Goal: Transaction & Acquisition: Obtain resource

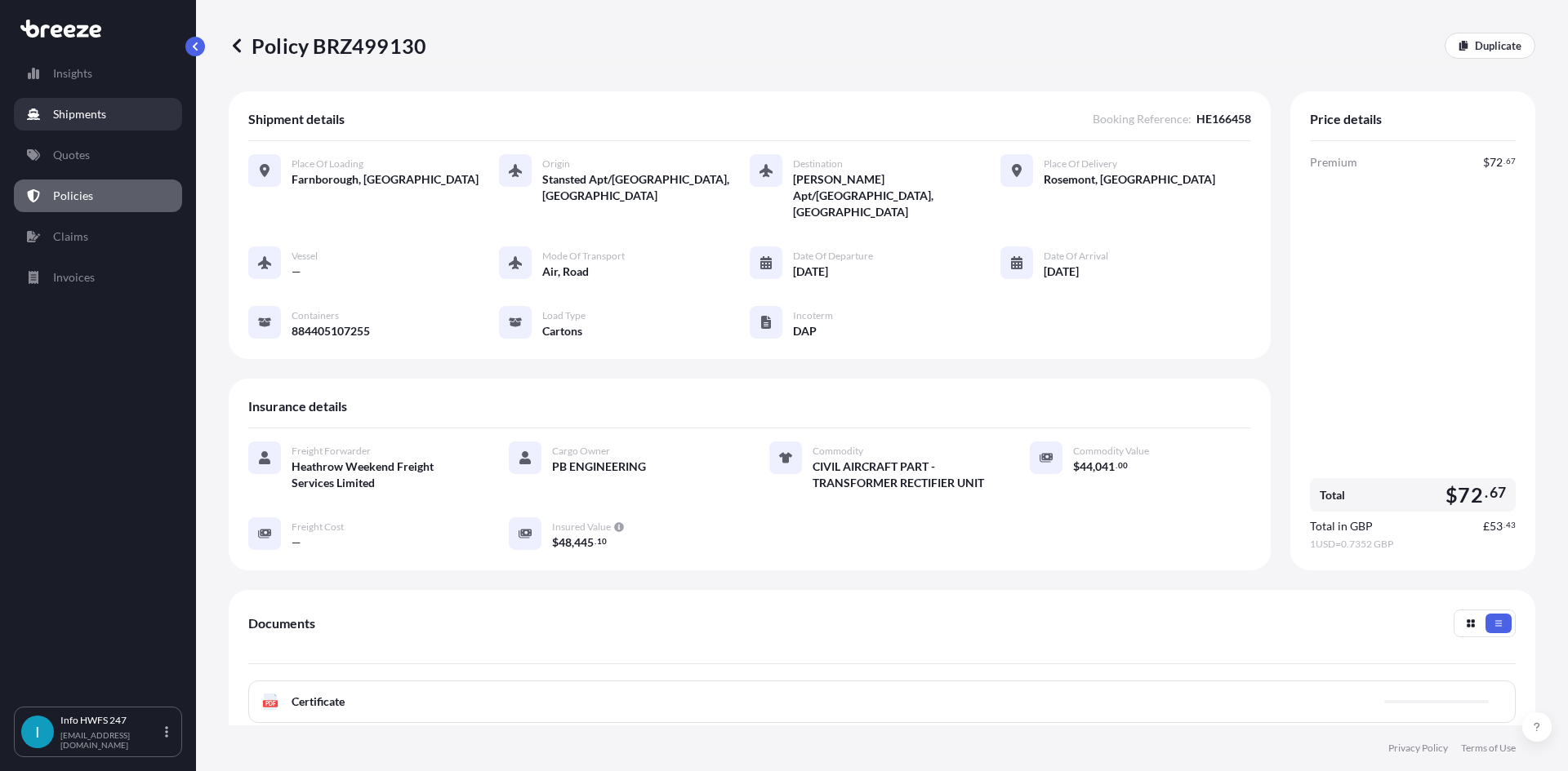
scroll to position [211, 0]
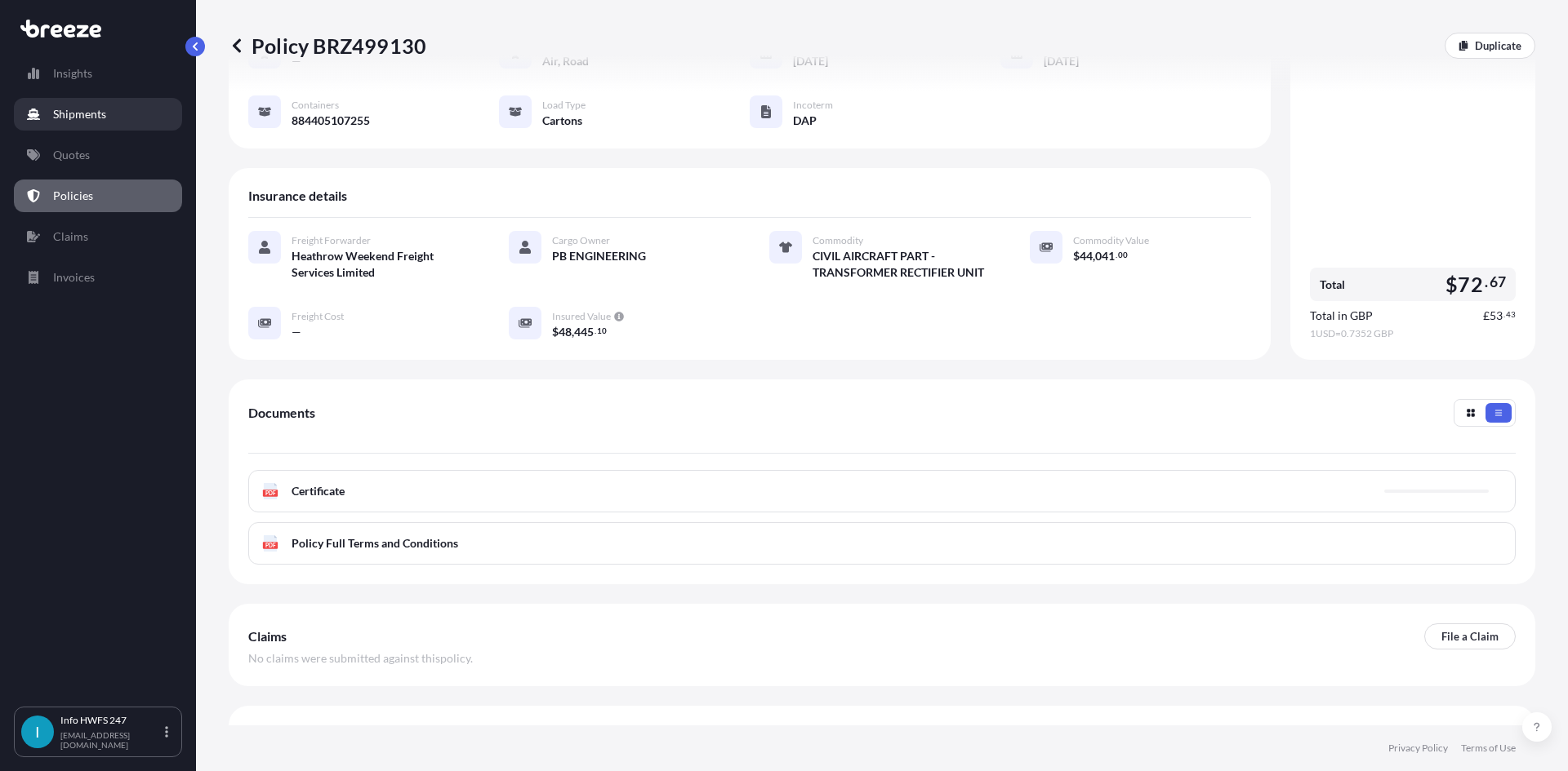
click at [88, 110] on p "Shipments" at bounding box center [79, 114] width 53 height 16
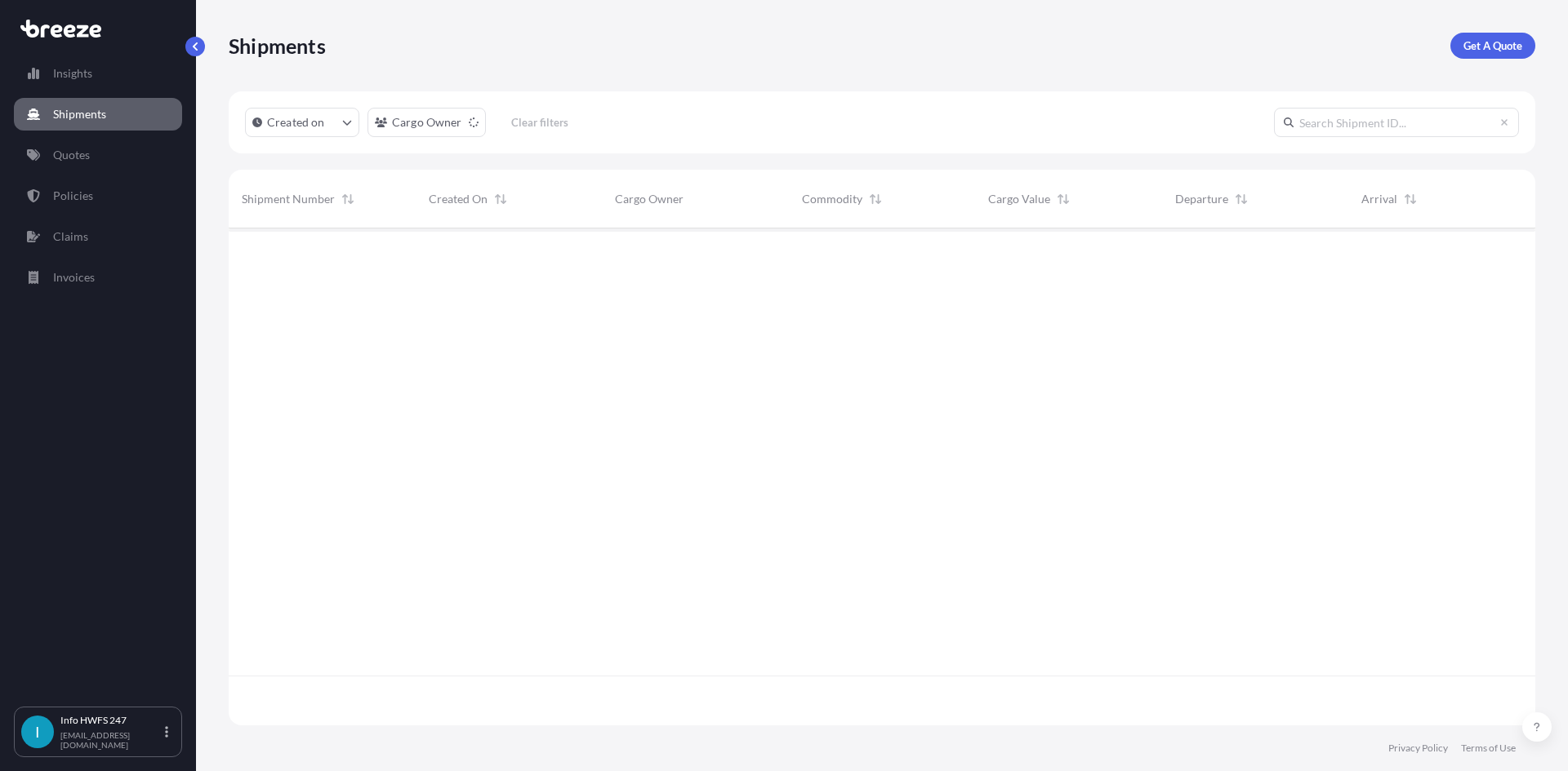
scroll to position [543, 1294]
click at [1516, 39] on p "Get A Quote" at bounding box center [1492, 46] width 59 height 16
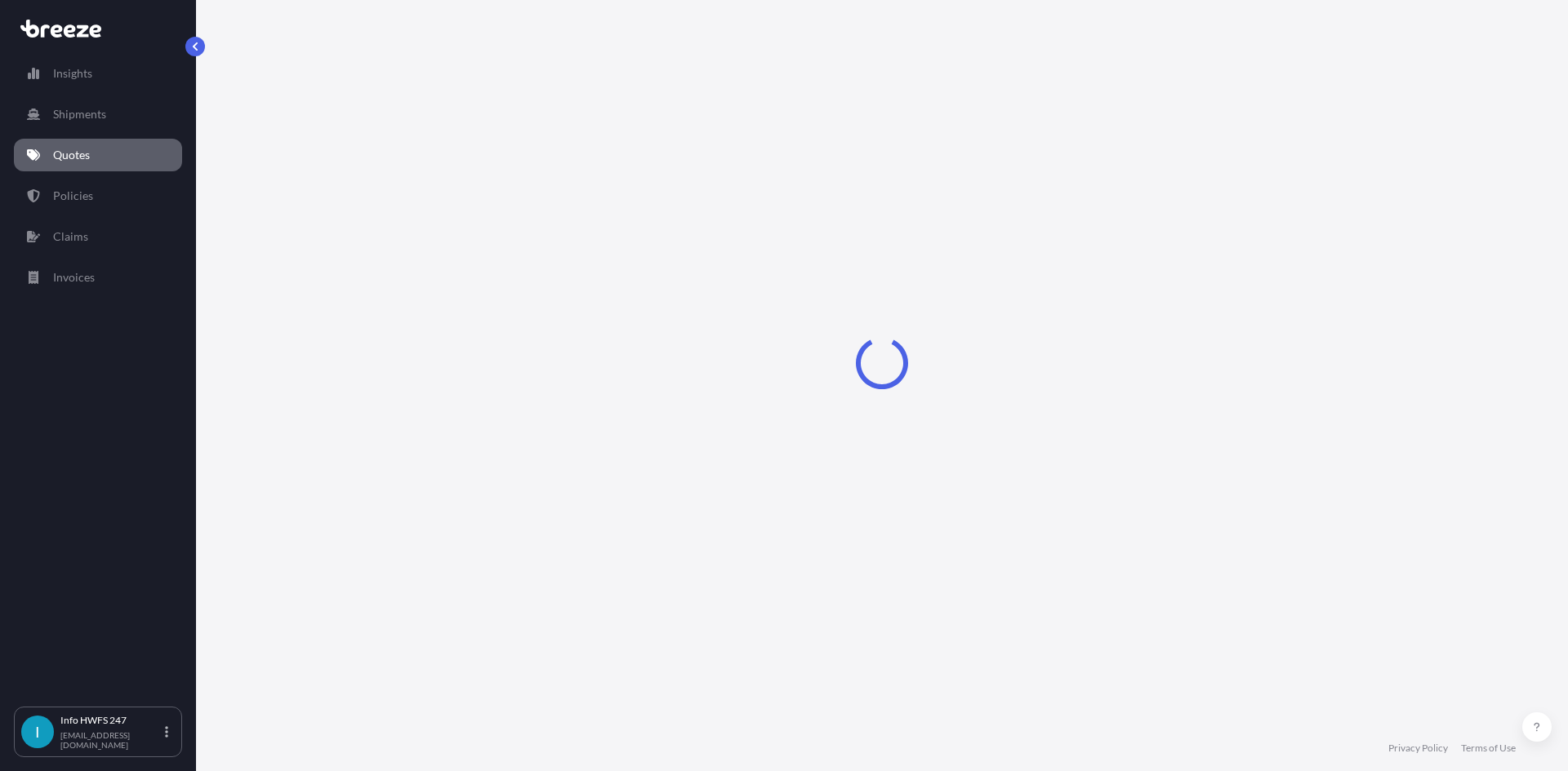
select select "Road"
select select "Air"
select select "1"
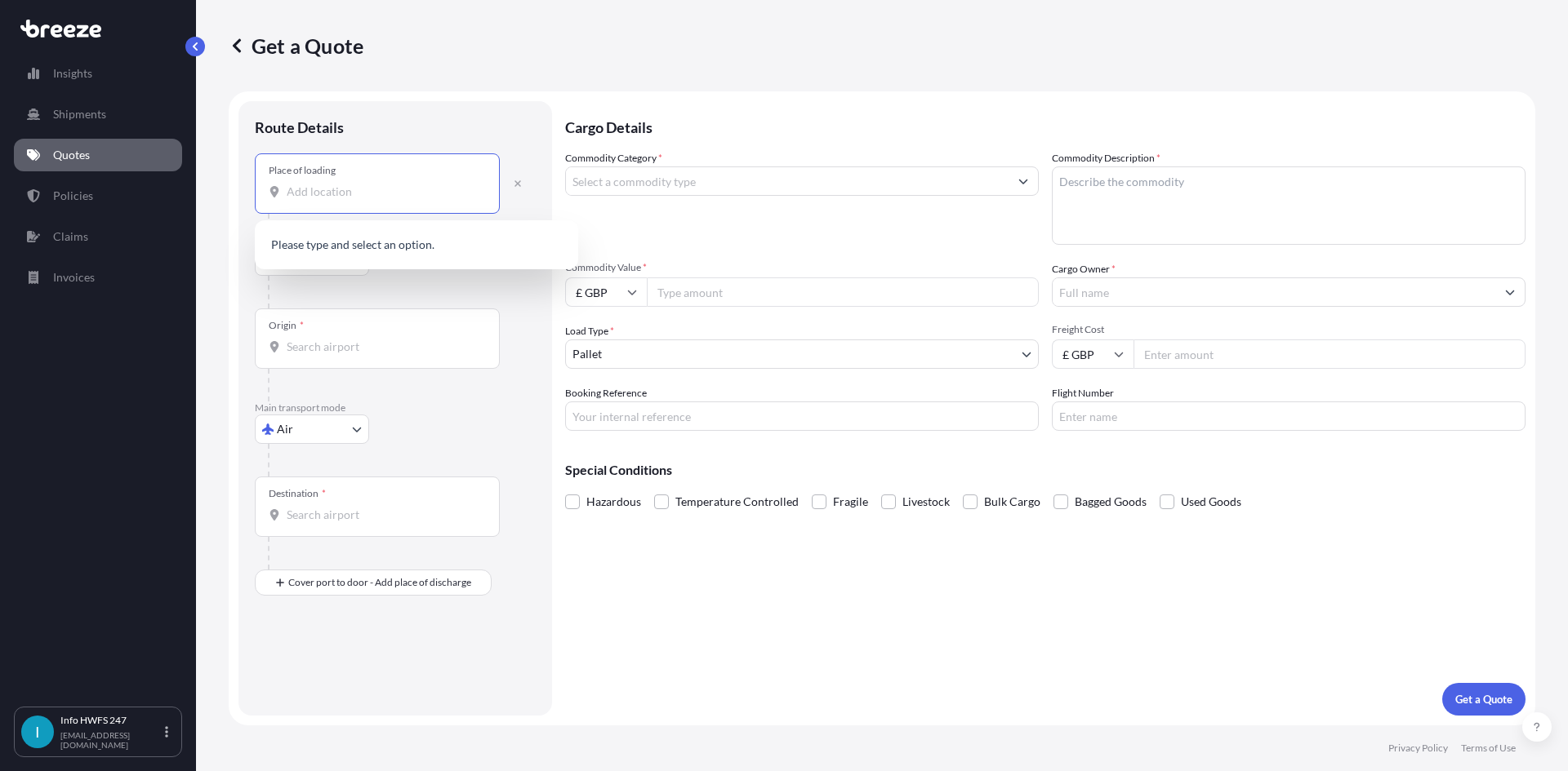
click at [322, 193] on input "Place of loading" at bounding box center [383, 192] width 193 height 16
click at [360, 238] on div "Farnborough GU14 6XA , [GEOGRAPHIC_DATA]" at bounding box center [416, 246] width 310 height 39
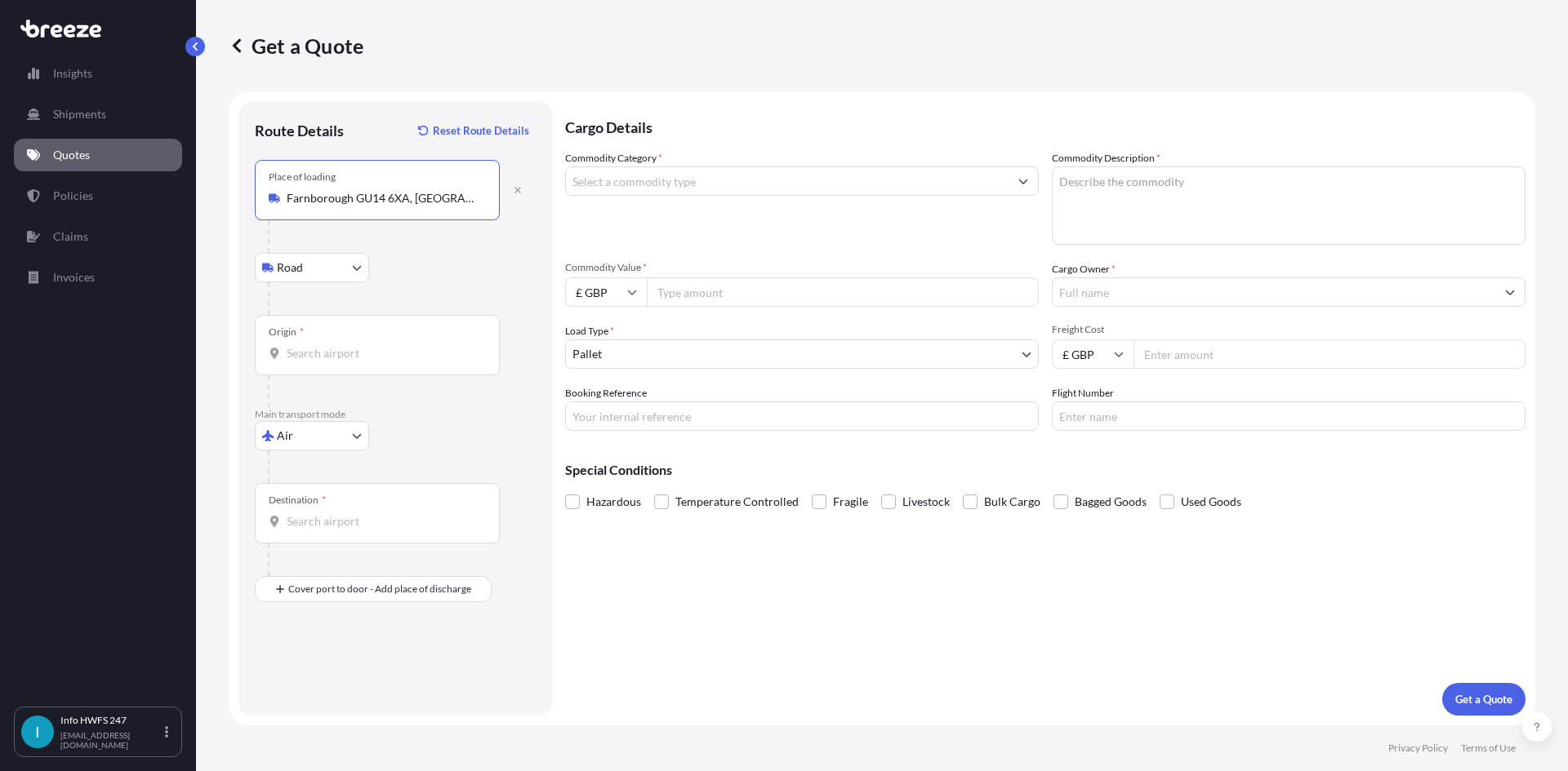
type input "Farnborough GU14 6XA, [GEOGRAPHIC_DATA]"
click at [337, 360] on input "Origin *" at bounding box center [383, 353] width 193 height 16
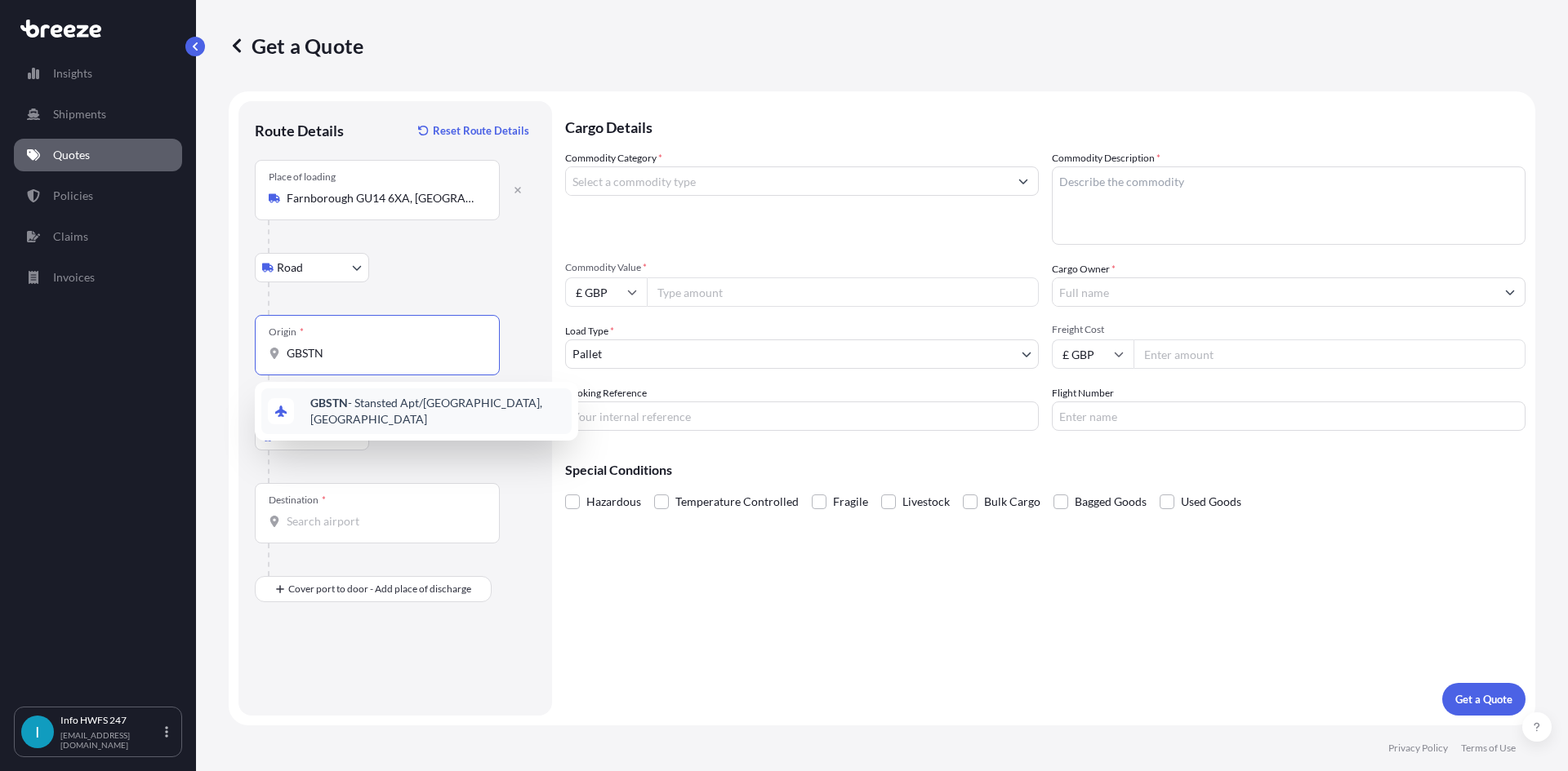
click at [387, 410] on span "GBSTN - Stansted Apt/[GEOGRAPHIC_DATA], [GEOGRAPHIC_DATA]" at bounding box center [437, 412] width 255 height 32
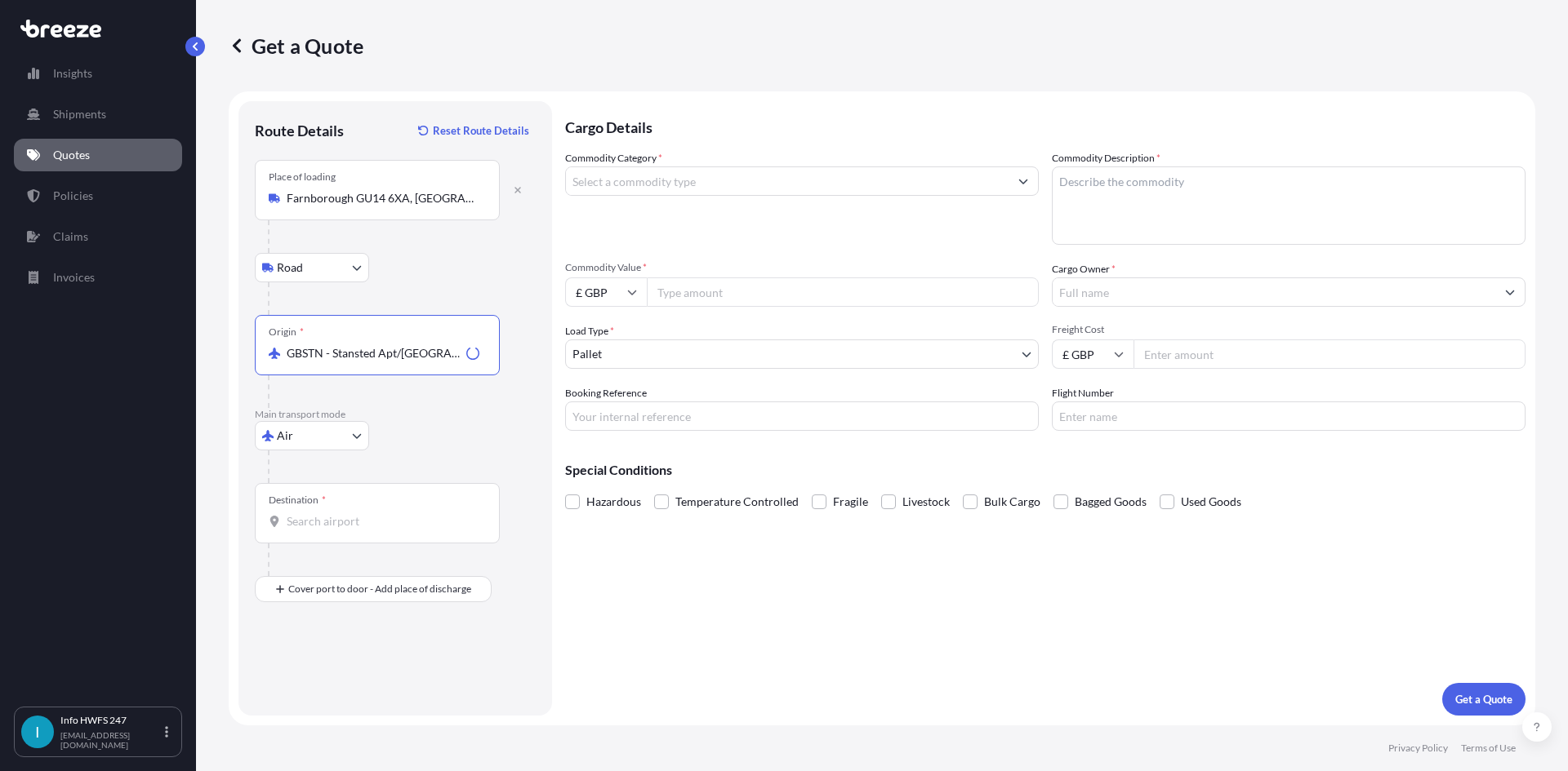
type input "GBSTN - Stansted Apt/[GEOGRAPHIC_DATA], [GEOGRAPHIC_DATA]"
click at [346, 525] on input "Destination *" at bounding box center [383, 522] width 193 height 16
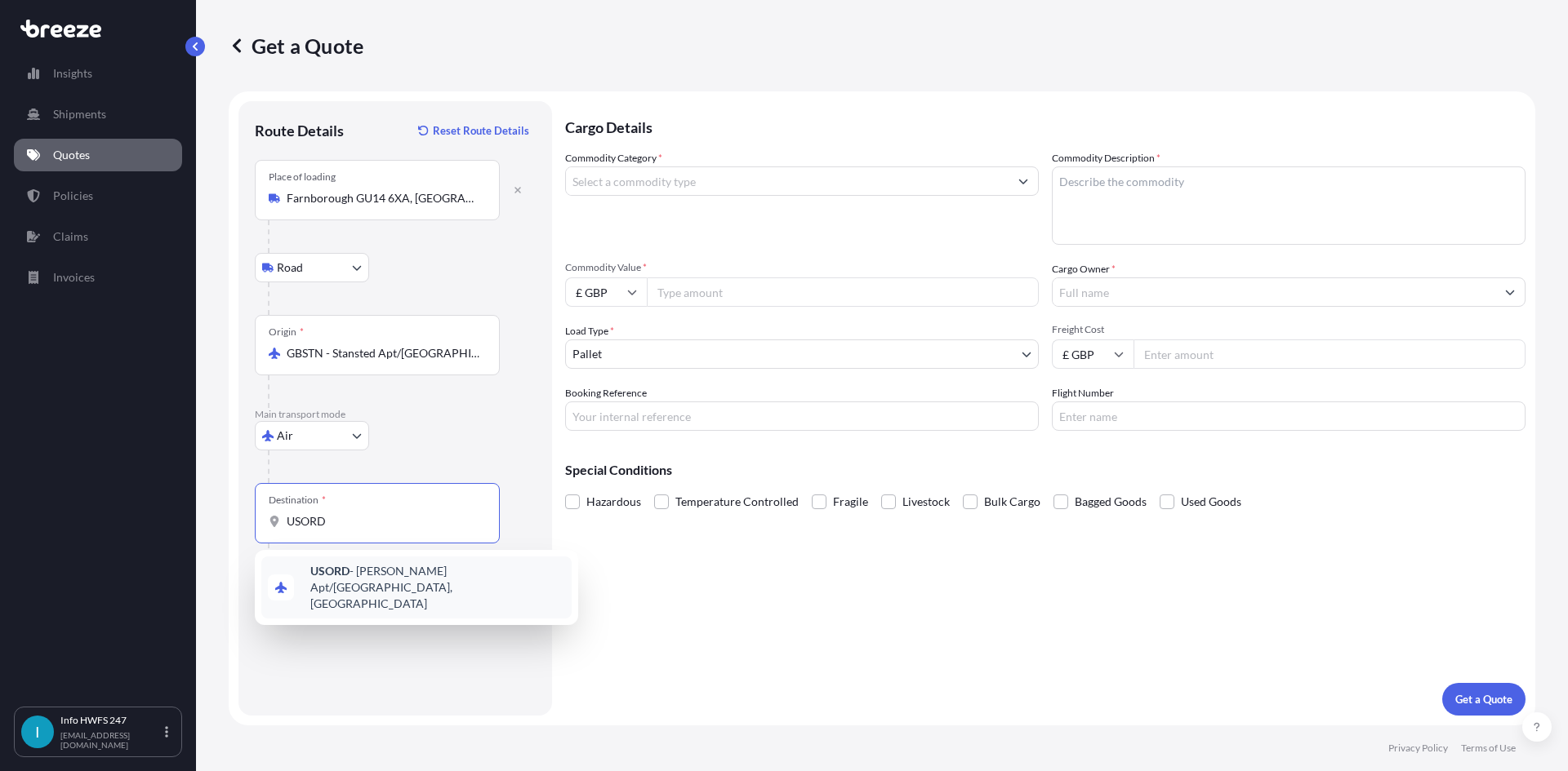
click at [343, 567] on div "USORD - [PERSON_NAME] Apt/[GEOGRAPHIC_DATA], [GEOGRAPHIC_DATA]" at bounding box center [416, 587] width 310 height 62
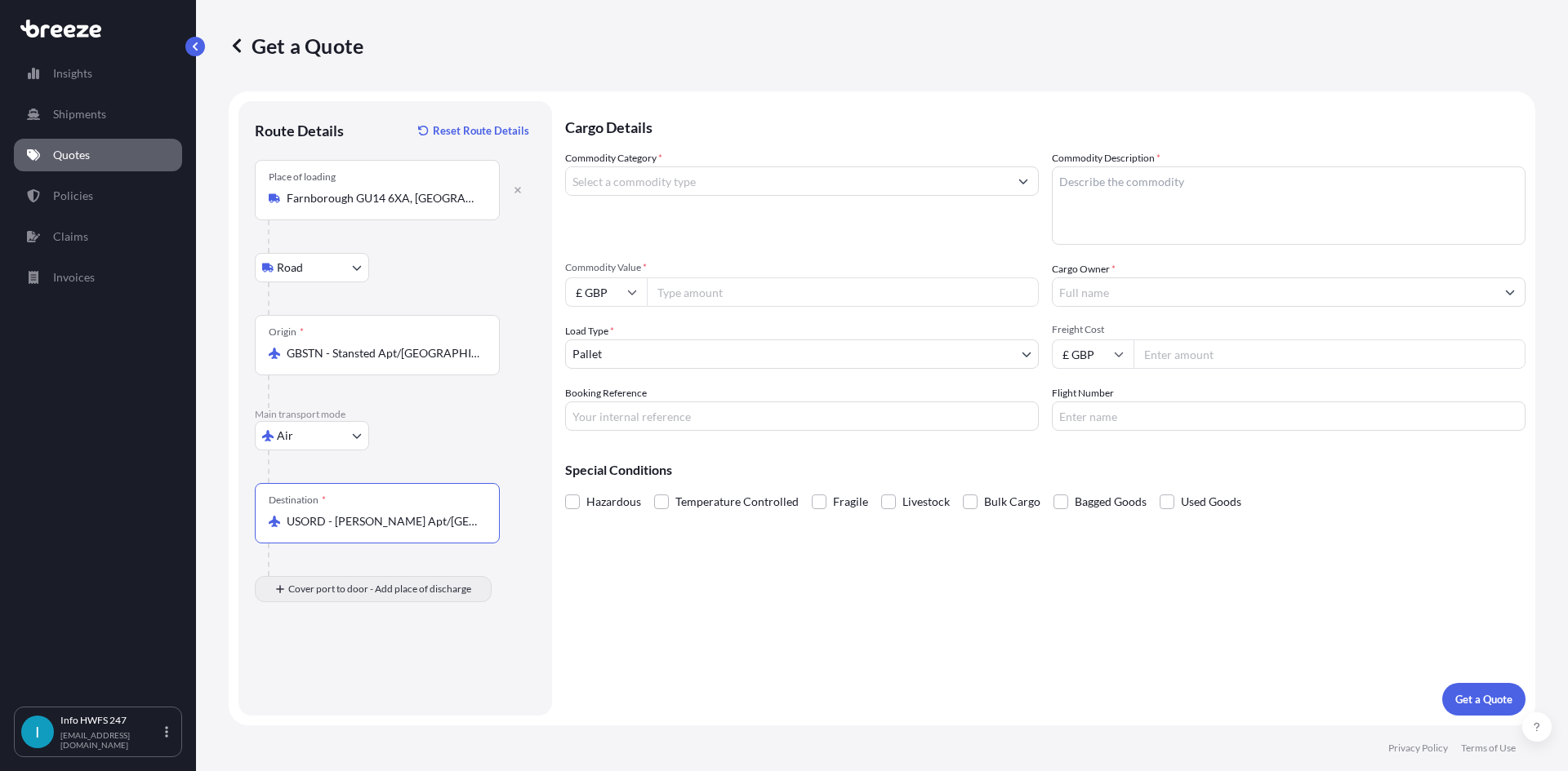
type input "USORD - [PERSON_NAME] Apt/[GEOGRAPHIC_DATA], [GEOGRAPHIC_DATA]"
click at [336, 666] on div "Place of Discharge" at bounding box center [378, 668] width 245 height 60
click at [336, 668] on input "Place of Discharge" at bounding box center [383, 676] width 193 height 16
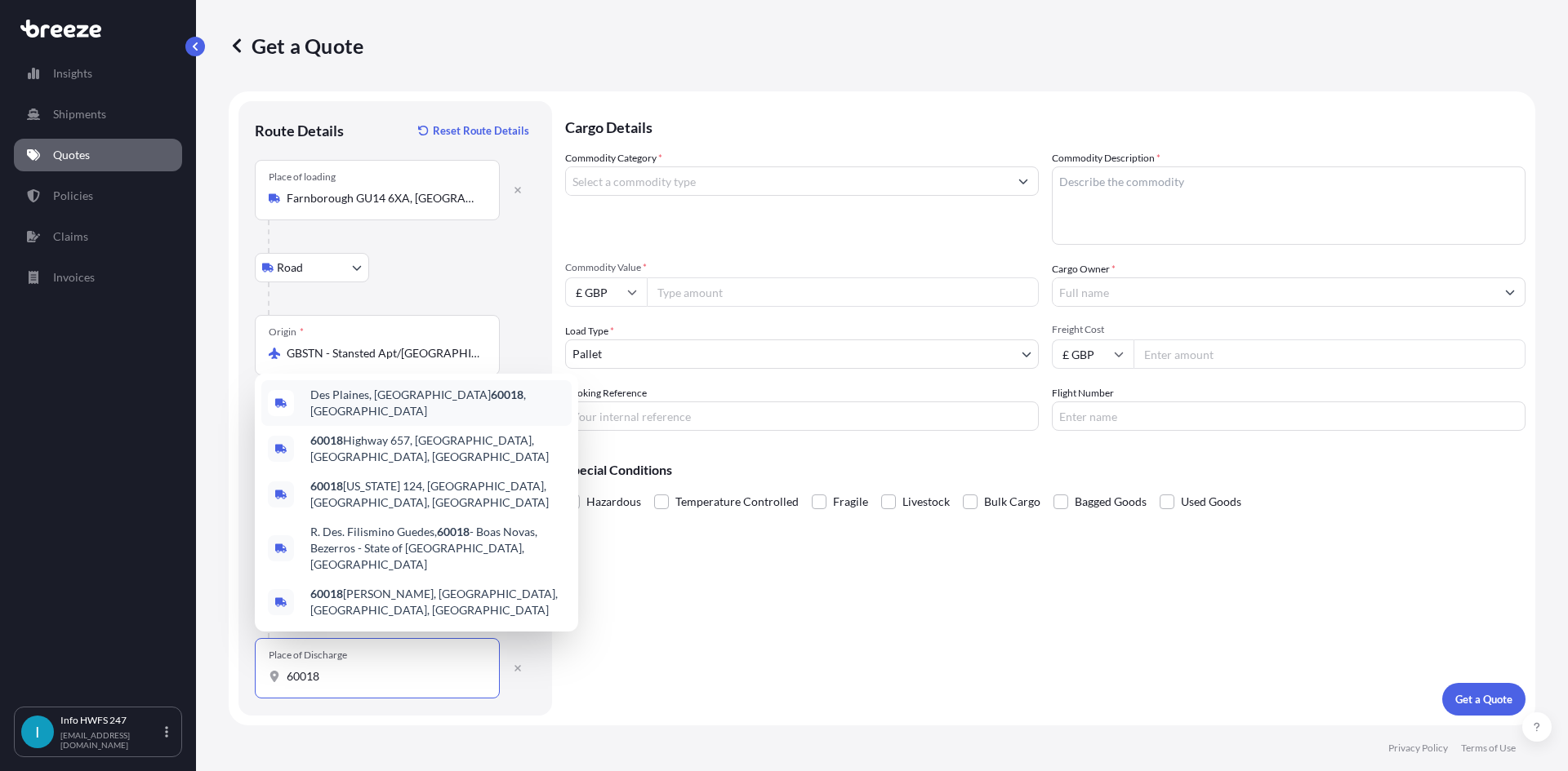
click at [385, 425] on div "Des Plaines, IL 60018 , [GEOGRAPHIC_DATA]" at bounding box center [416, 403] width 310 height 46
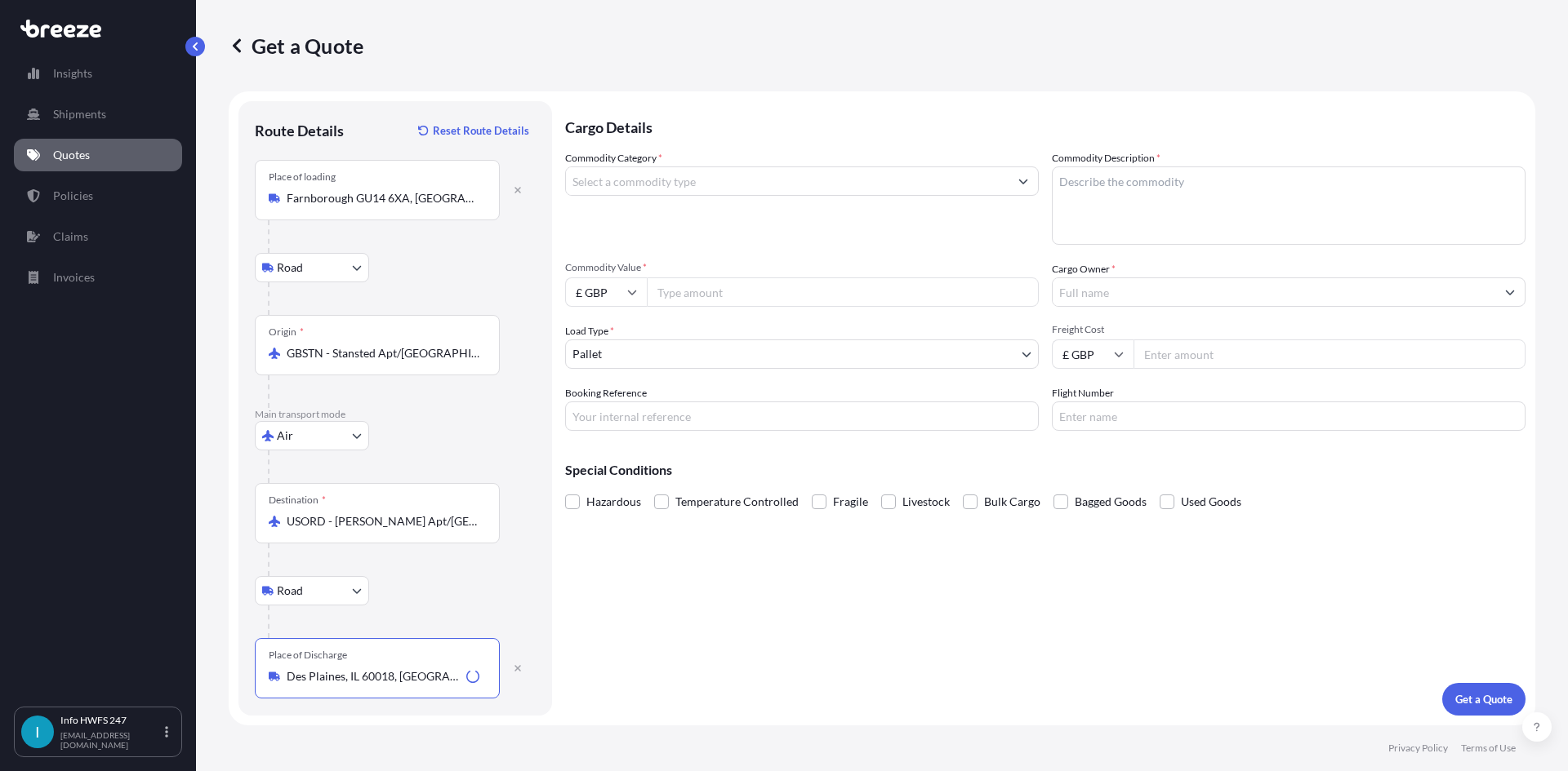
type input "Des Plaines, IL 60018, [GEOGRAPHIC_DATA]"
click at [676, 191] on input "Commodity Category *" at bounding box center [787, 181] width 442 height 30
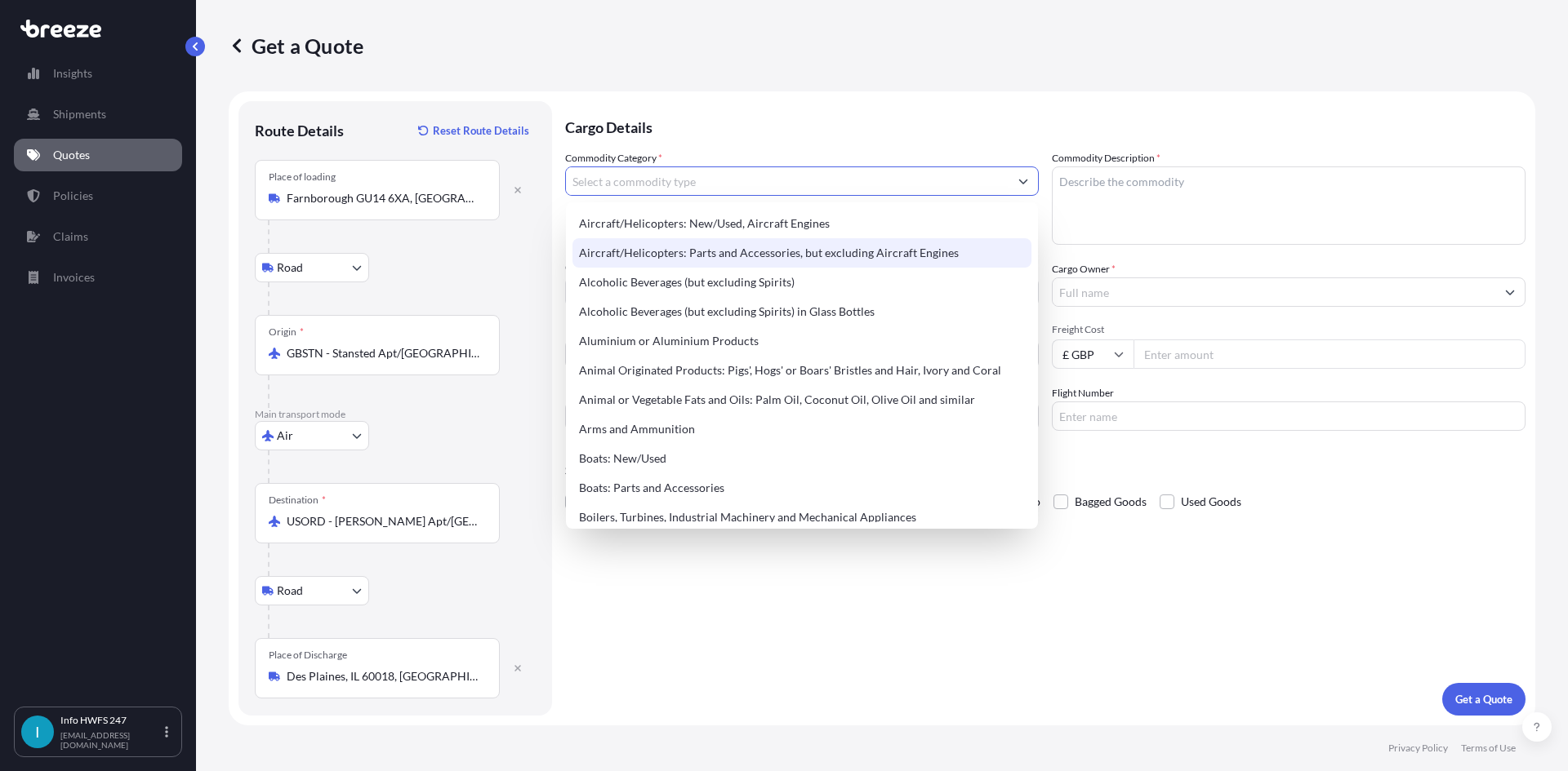
click at [732, 248] on div "Aircraft/Helicopters: Parts and Accessories, but excluding Aircraft Engines" at bounding box center [801, 253] width 459 height 30
type input "Aircraft/Helicopters: Parts and Accessories, but excluding Aircraft Engines"
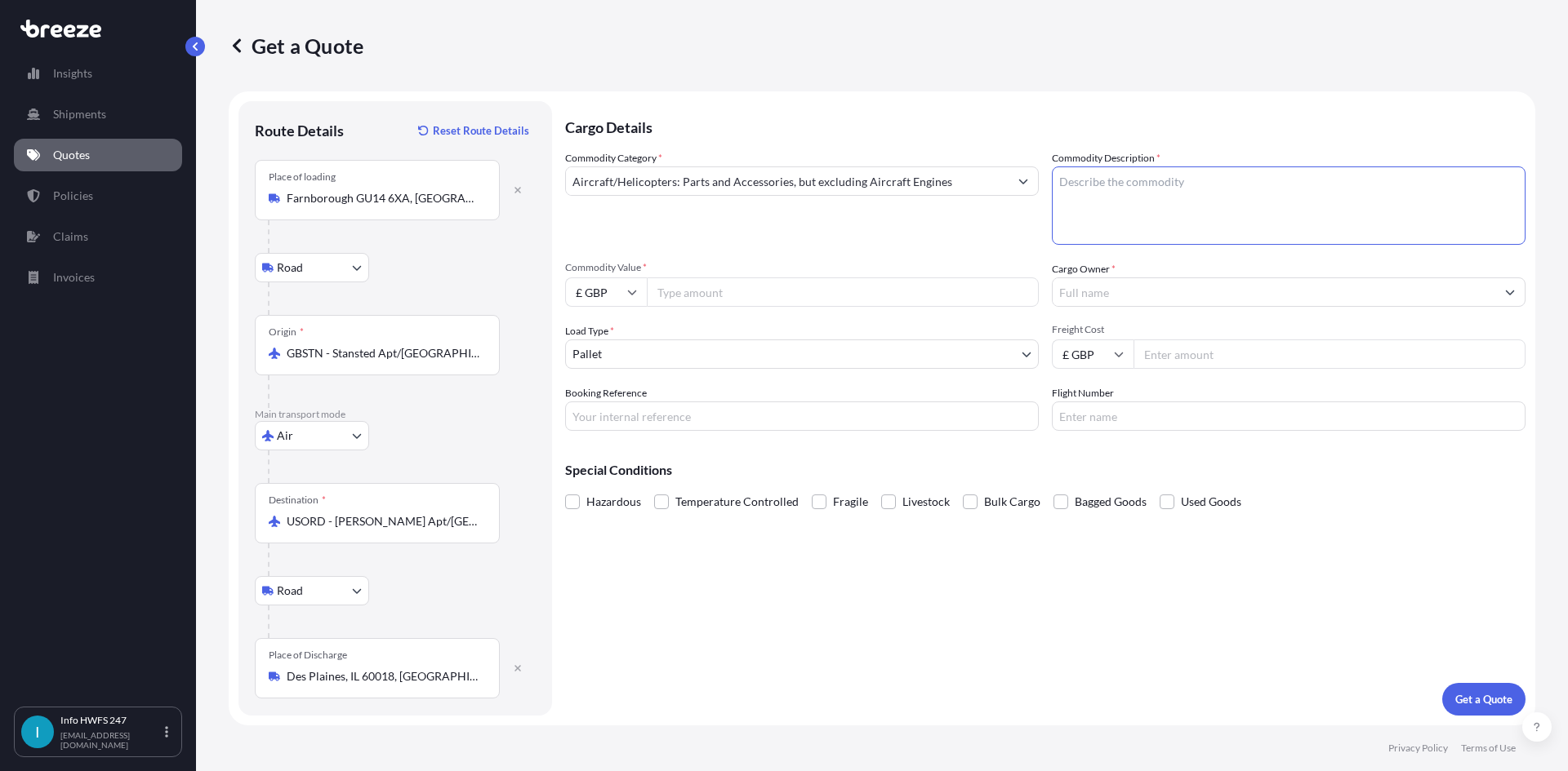
click at [1215, 213] on textarea "Commodity Description *" at bounding box center [1289, 205] width 474 height 78
type textarea "CIVIL AIRCRAFT PART - PRIMARY FLIGHT CONTROL COMPUTER"
click at [641, 296] on input "£ GBP" at bounding box center [606, 292] width 82 height 30
click at [604, 400] on div "$ USD" at bounding box center [606, 405] width 68 height 31
type input "$ USD"
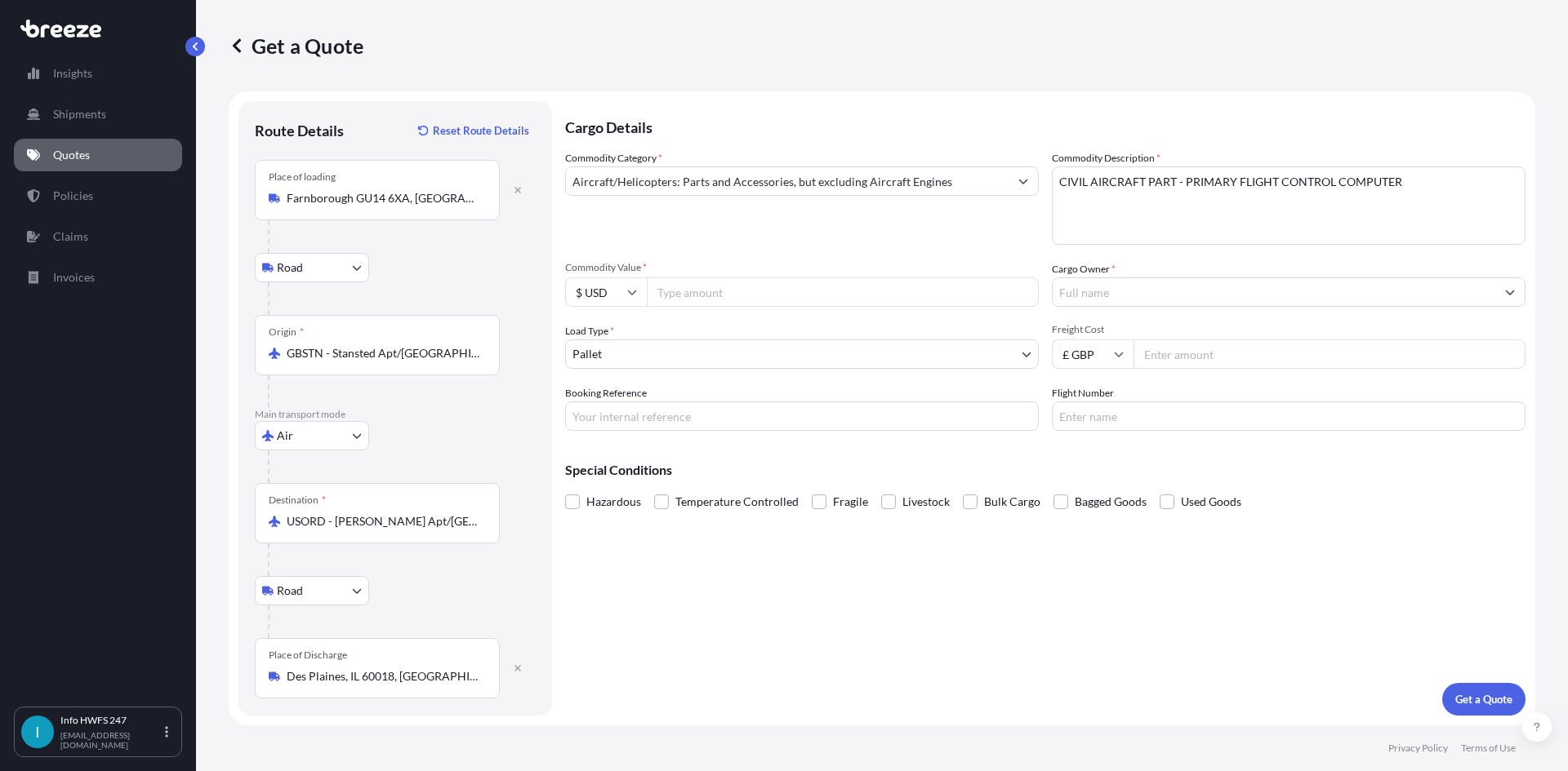
click at [686, 296] on input "Commodity Value *" at bounding box center [843, 292] width 392 height 30
type input "24475"
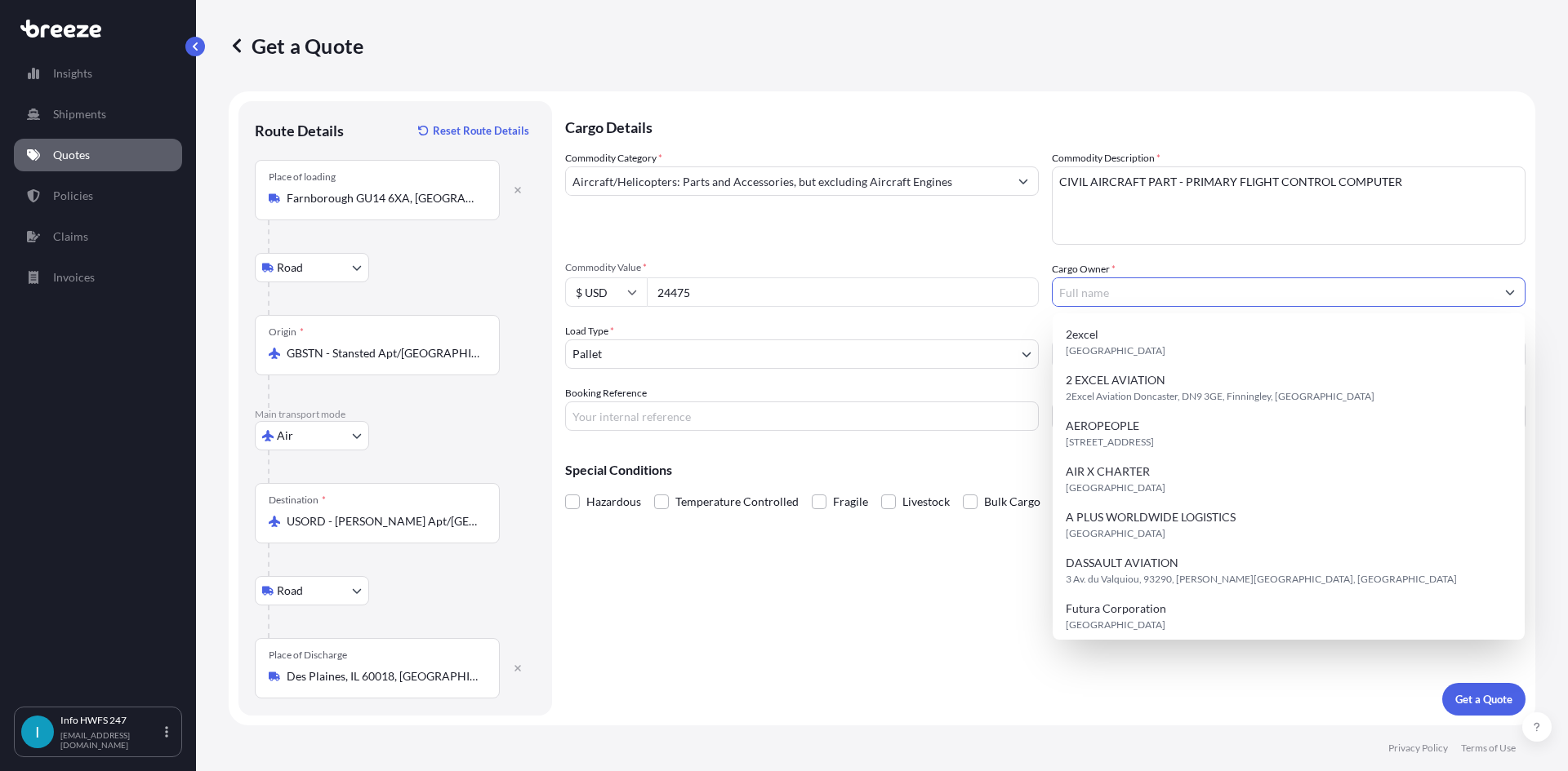
click at [1140, 292] on input "Cargo Owner *" at bounding box center [1273, 292] width 442 height 30
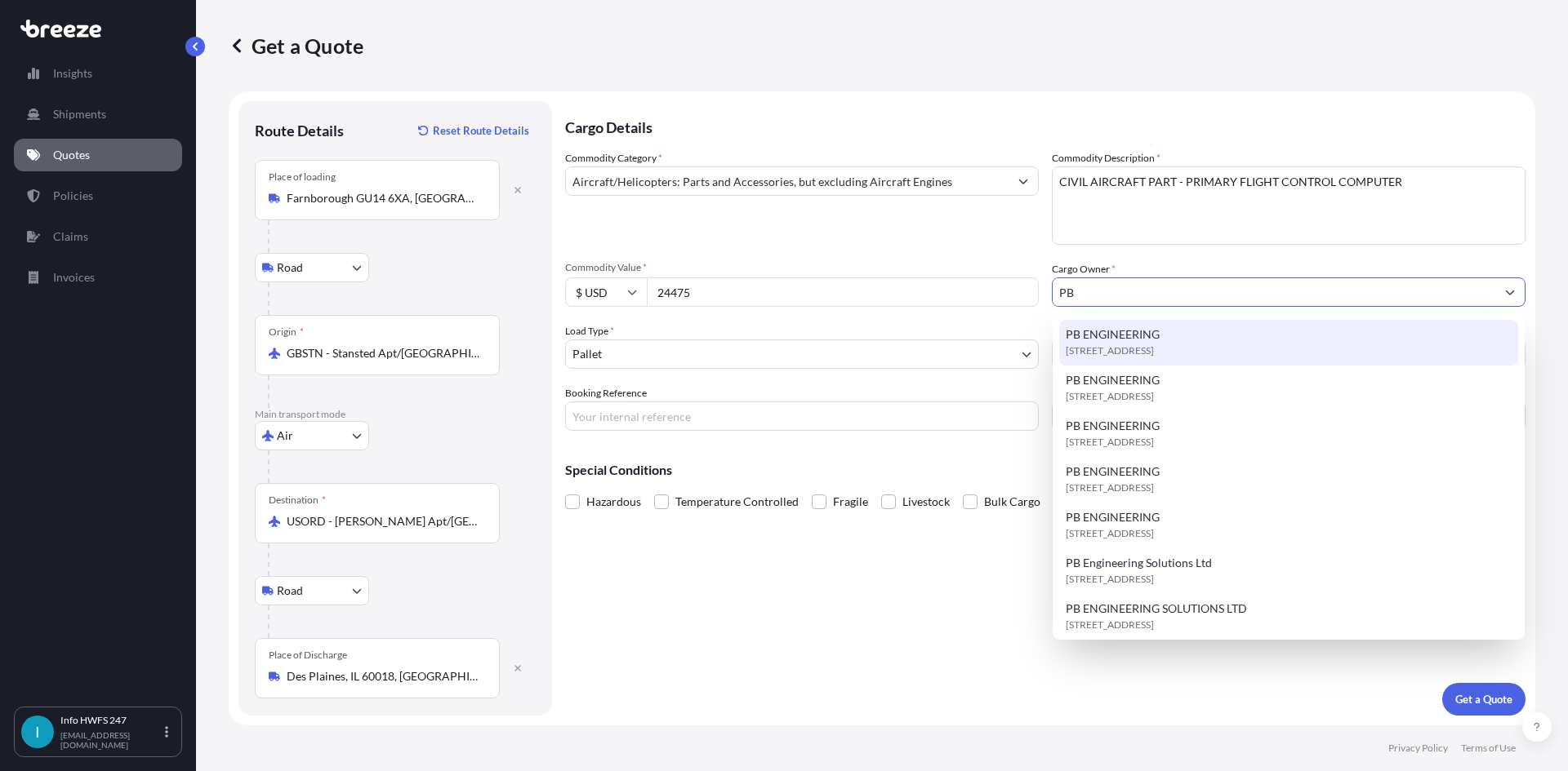
click at [1153, 344] on span "[STREET_ADDRESS]" at bounding box center [1110, 351] width 88 height 16
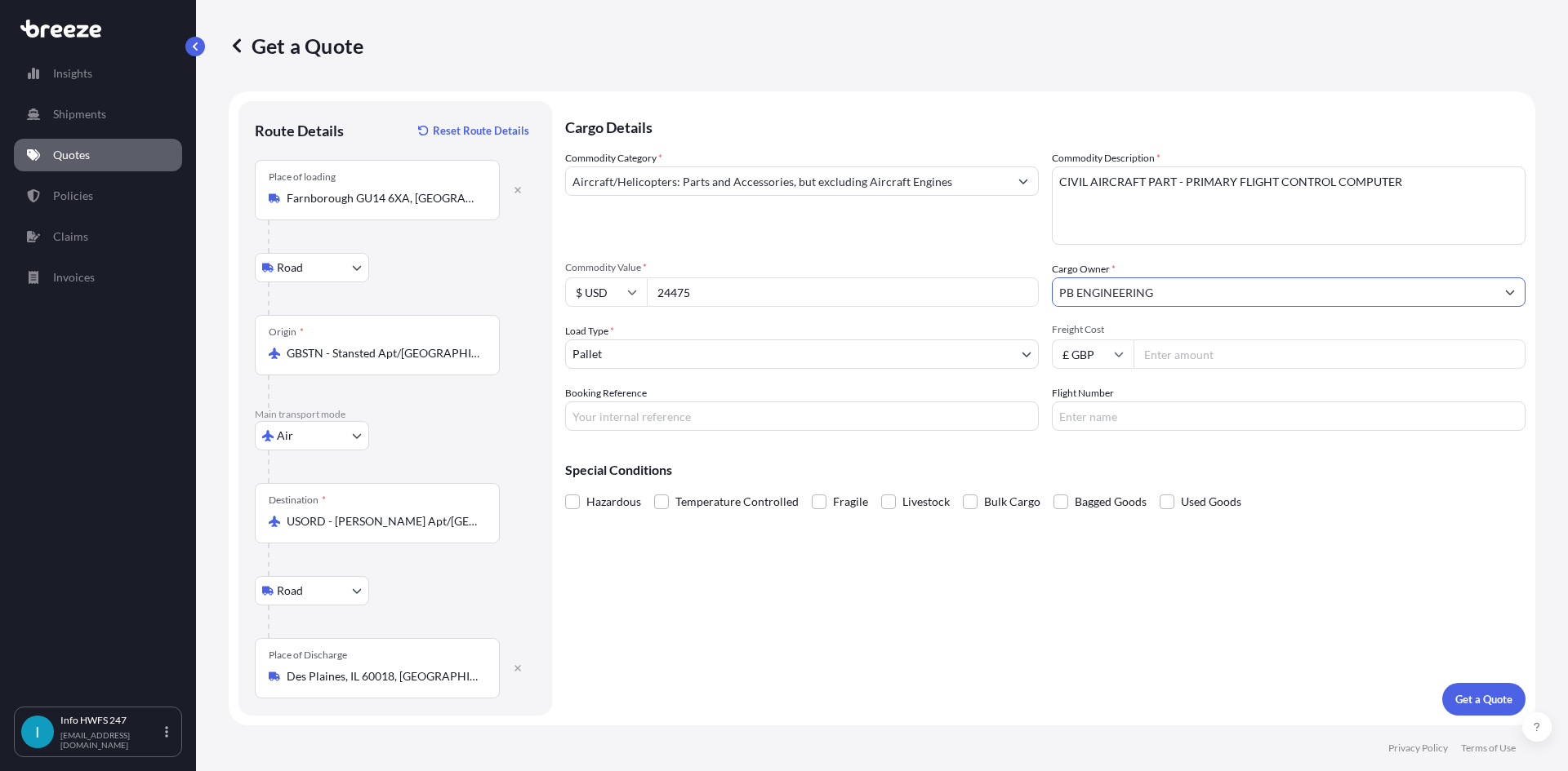
type input "PB ENGINEERING"
click at [675, 349] on body "7 options available. Insights Shipments Quotes Policies Claims Invoices I Info …" at bounding box center [784, 386] width 1568 height 771
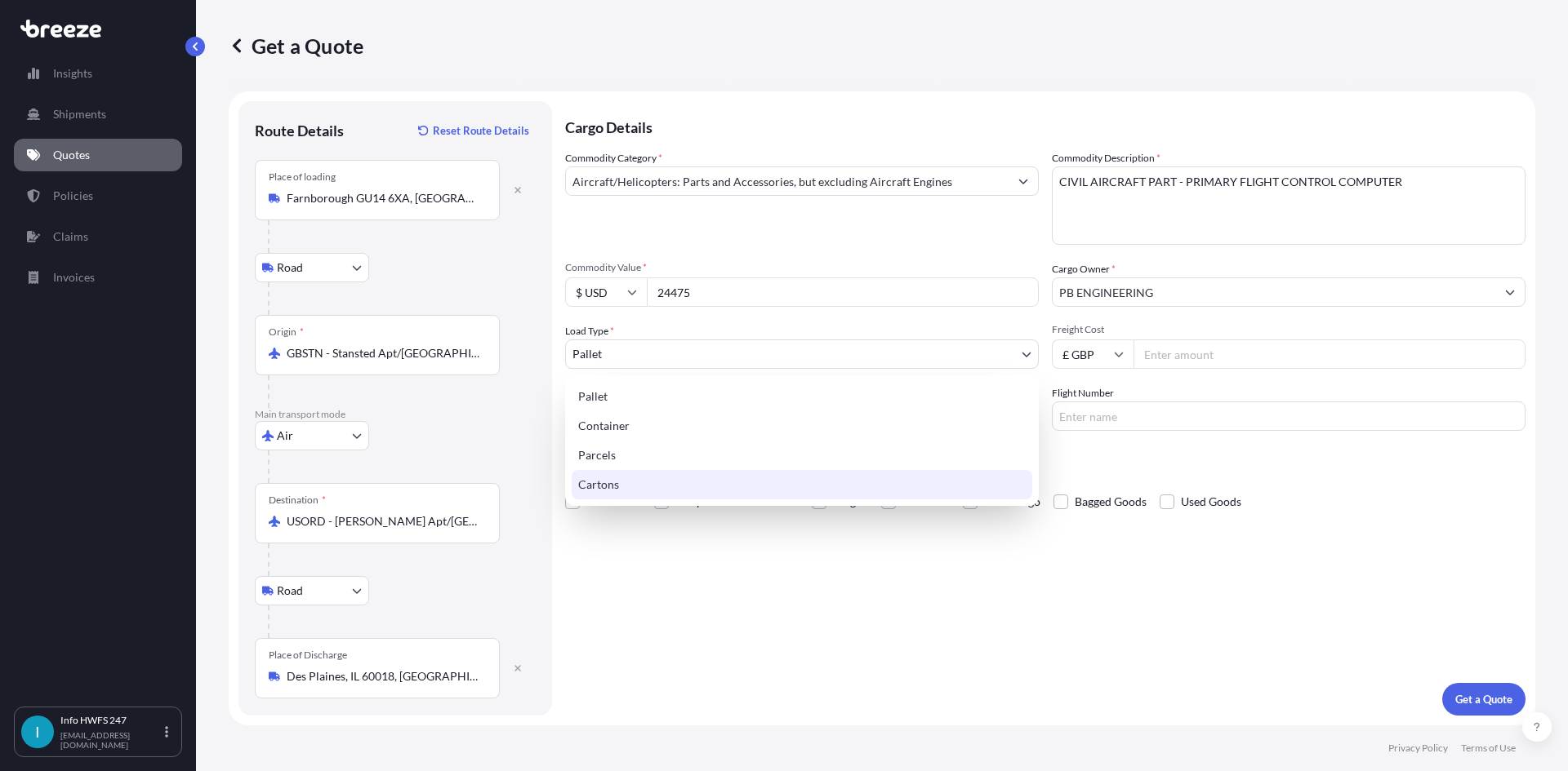
click at [675, 482] on div "Cartons" at bounding box center [801, 485] width 460 height 30
select select "4"
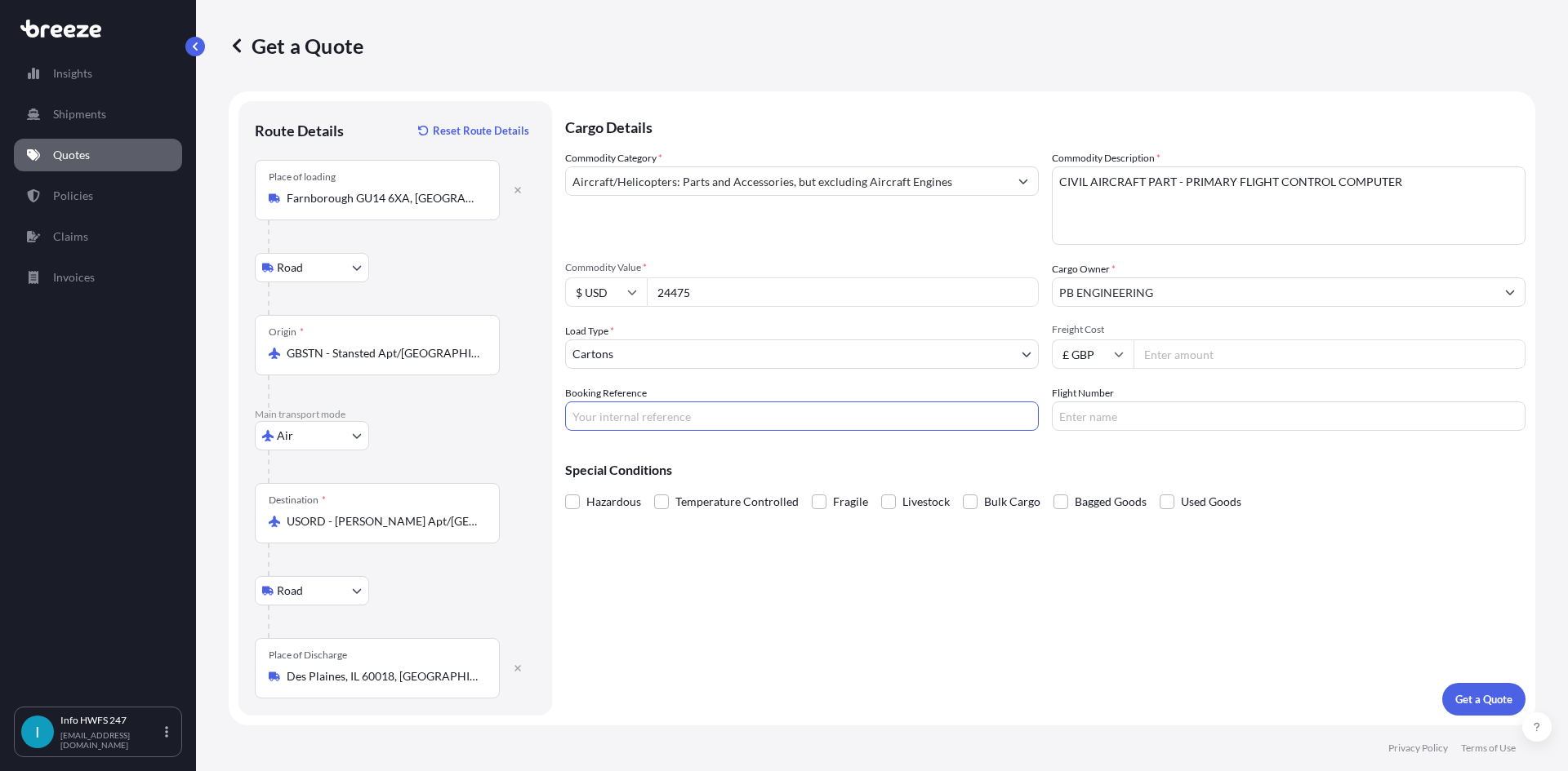
click at [646, 413] on input "Booking Reference" at bounding box center [802, 416] width 474 height 30
type input "HE166583"
click at [1492, 695] on p "Get a Quote" at bounding box center [1483, 700] width 57 height 16
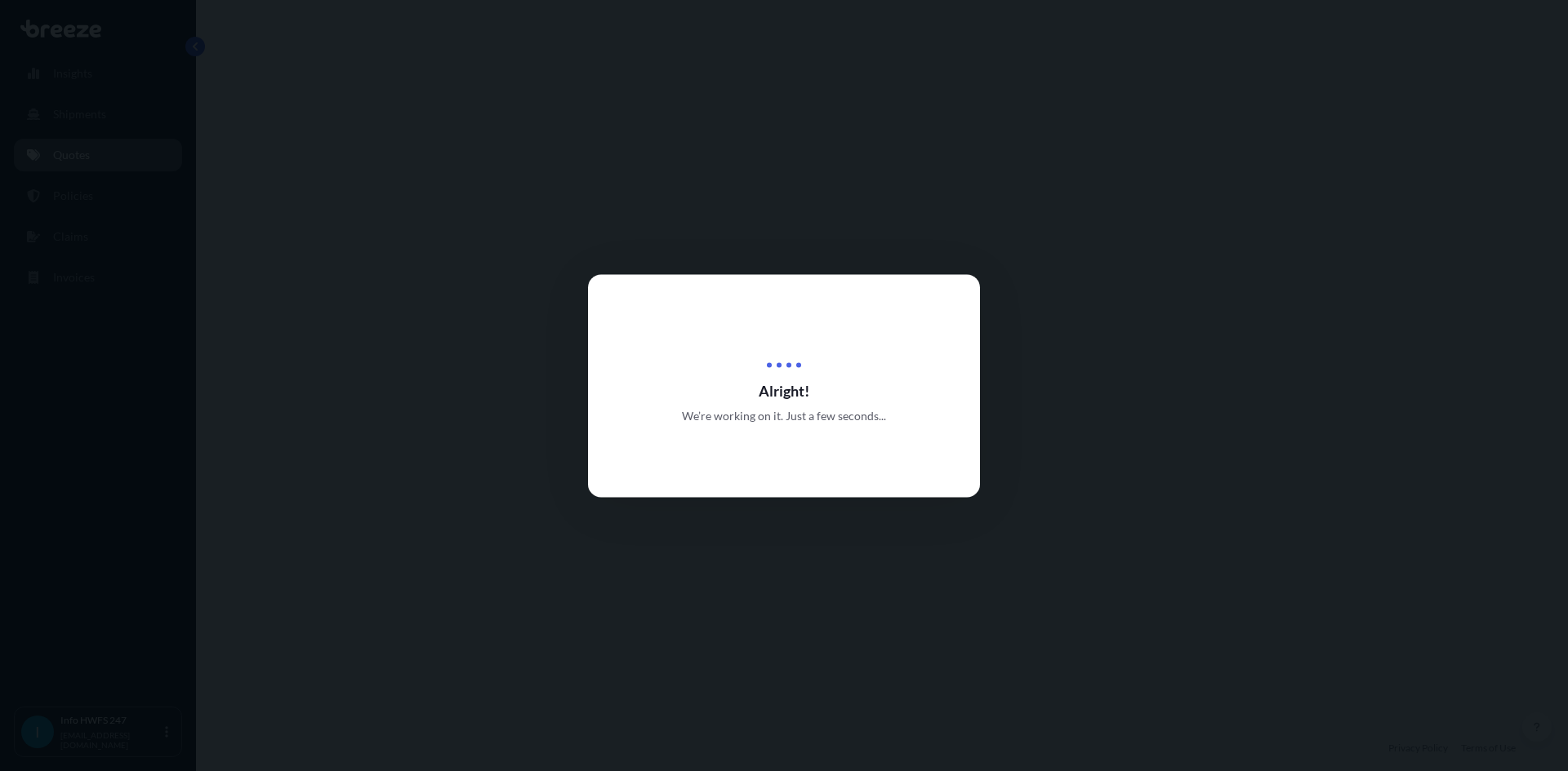
select select "Road"
select select "Air"
select select "Road"
select select "4"
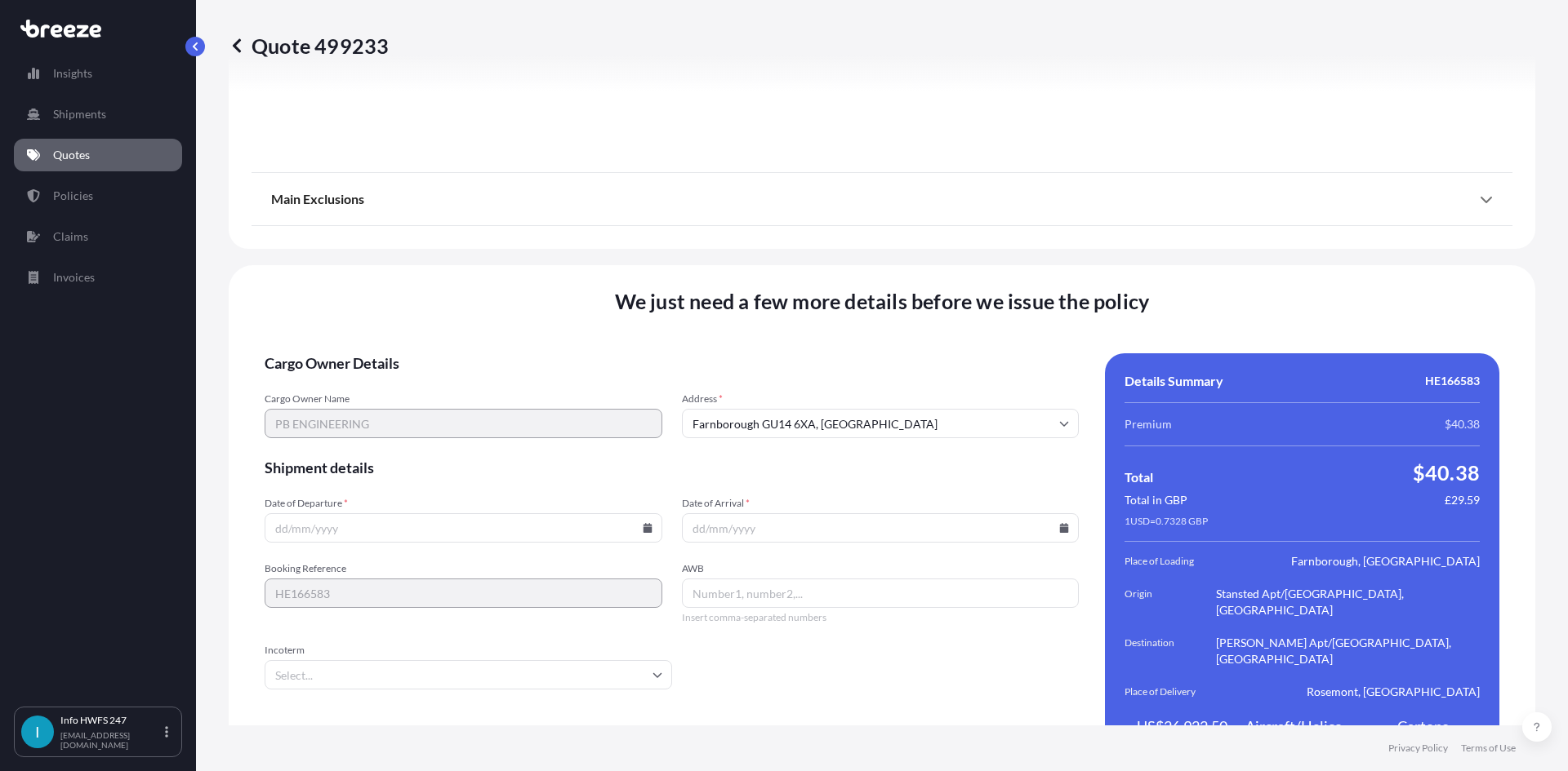
scroll to position [2127, 0]
click at [448, 512] on input "Date of Departure *" at bounding box center [463, 527] width 397 height 30
click at [643, 522] on icon at bounding box center [647, 527] width 10 height 10
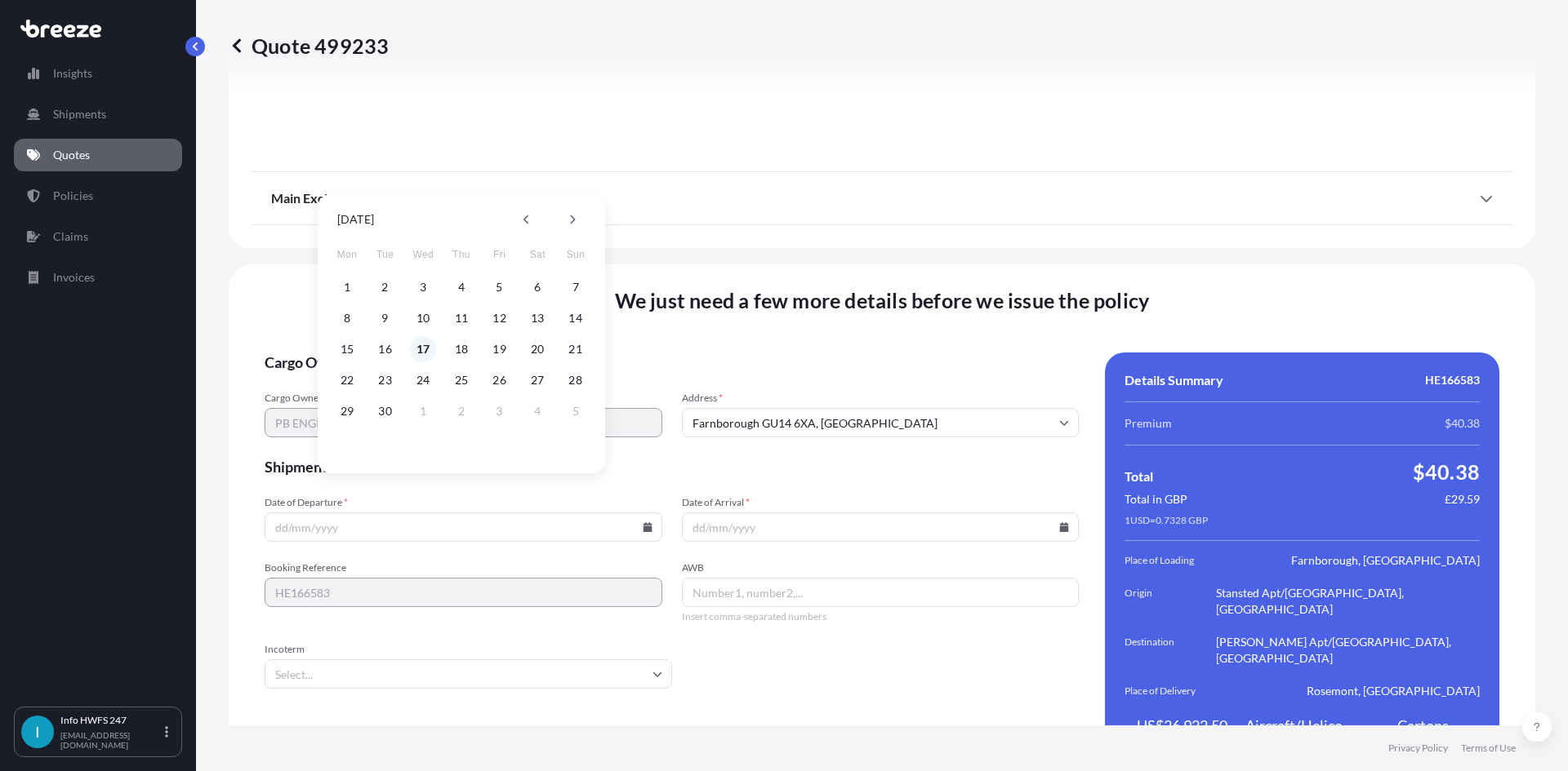
click at [426, 343] on button "17" at bounding box center [423, 349] width 26 height 26
type input "[DATE]"
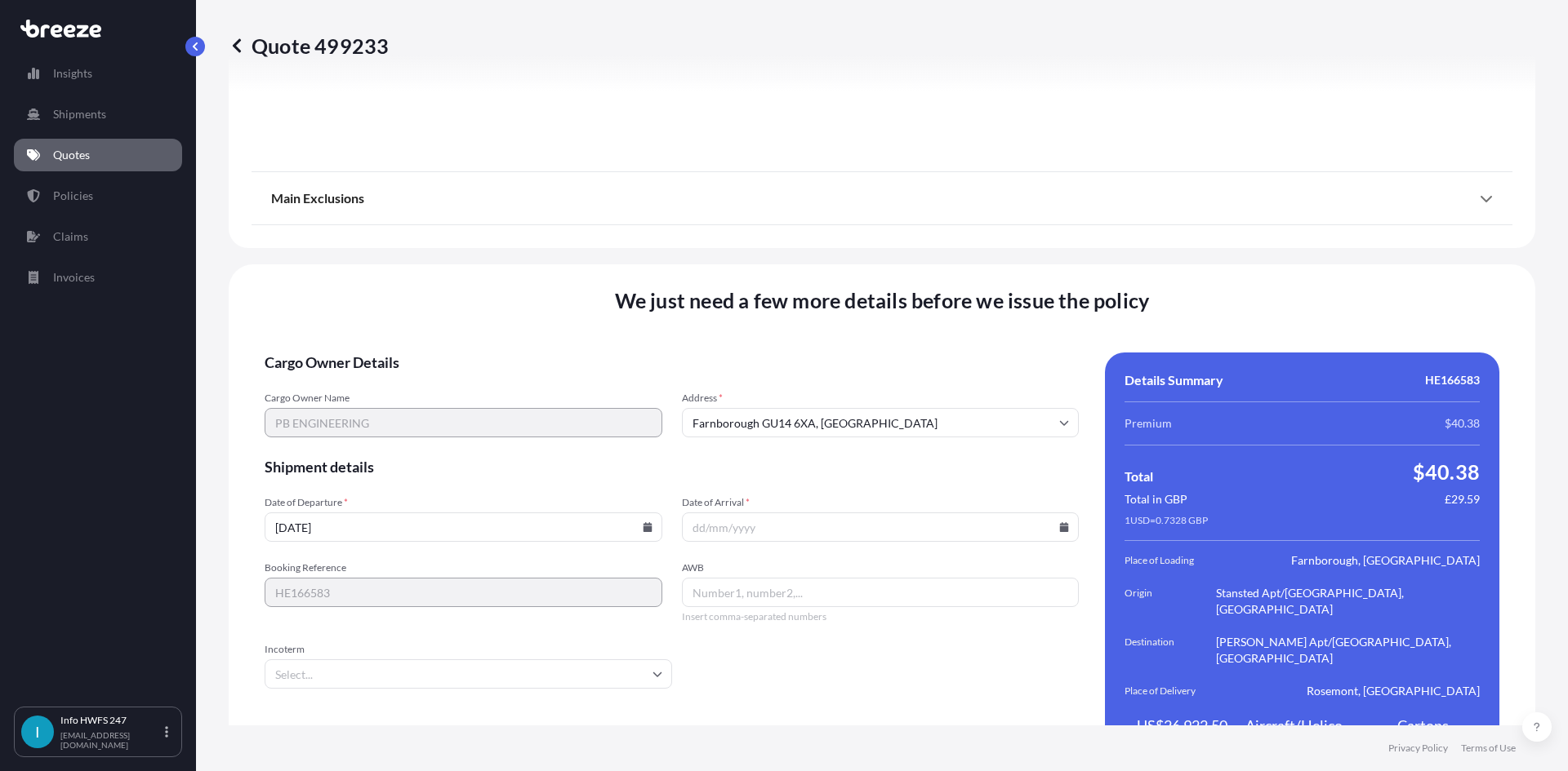
click at [1060, 522] on icon at bounding box center [1064, 527] width 9 height 10
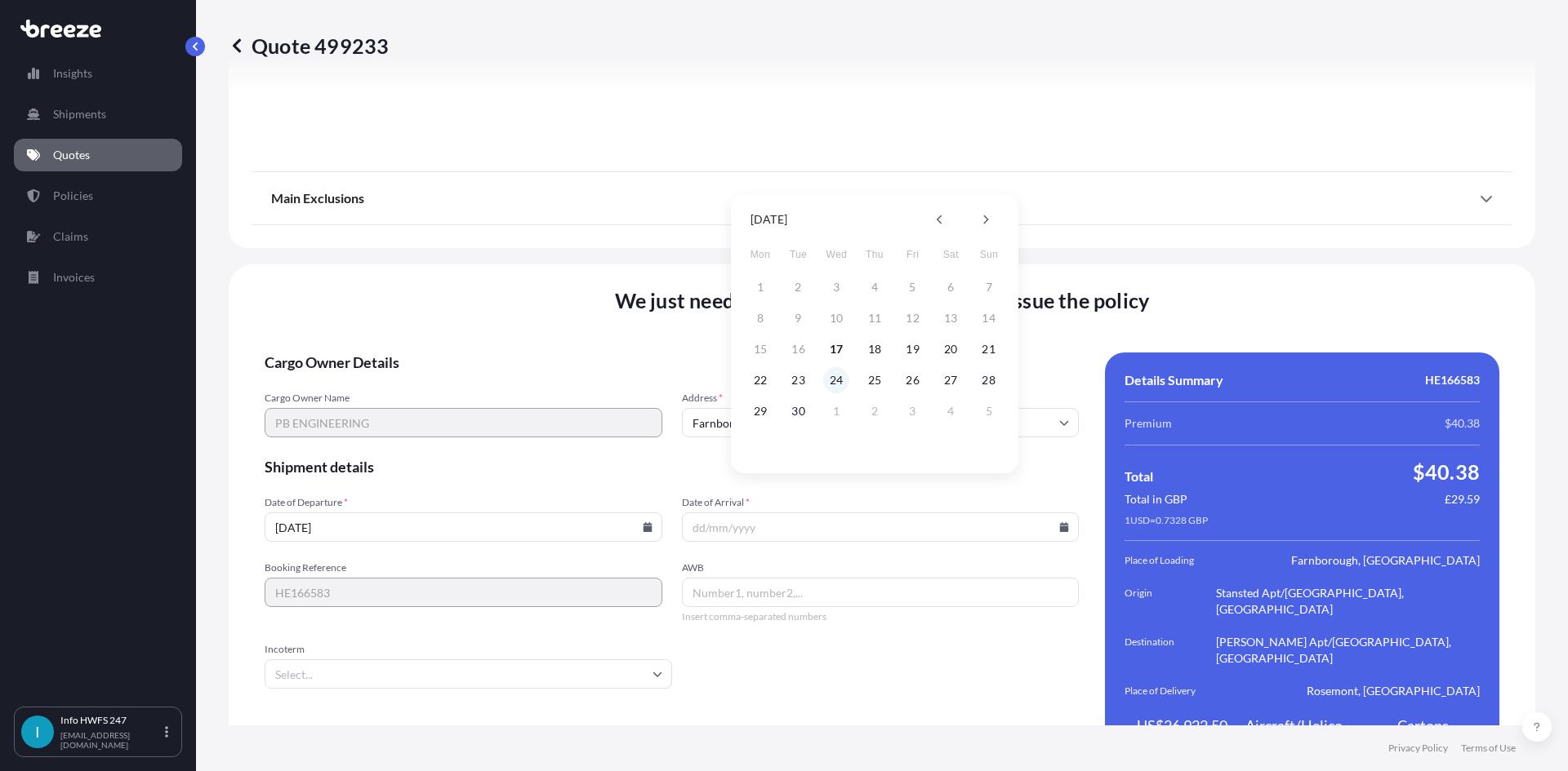
click at [843, 382] on button "24" at bounding box center [835, 380] width 26 height 26
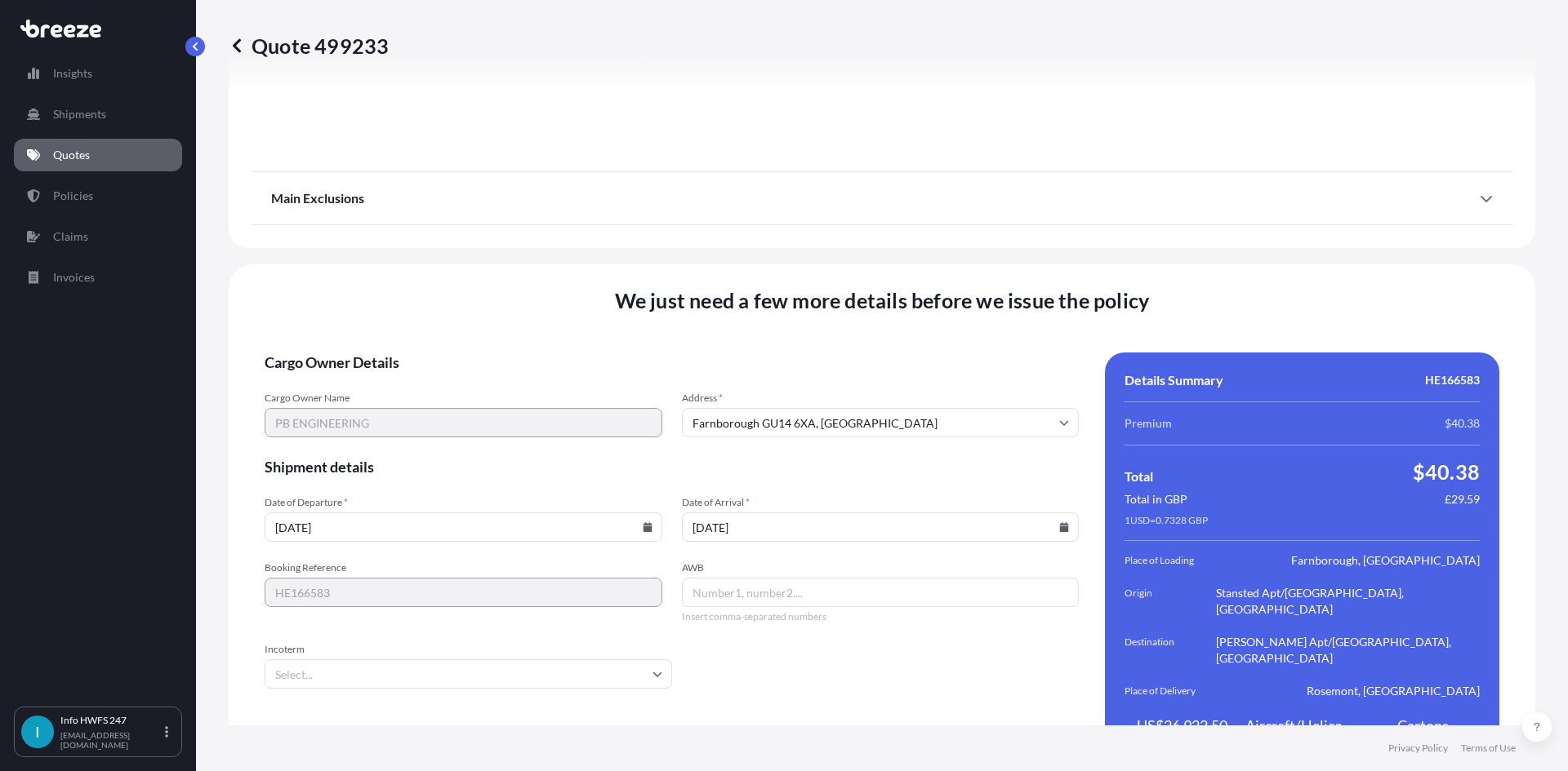
type input "[DATE]"
click at [809, 578] on input "AWB" at bounding box center [880, 593] width 397 height 30
paste input "884441399000"
type input "884441399000"
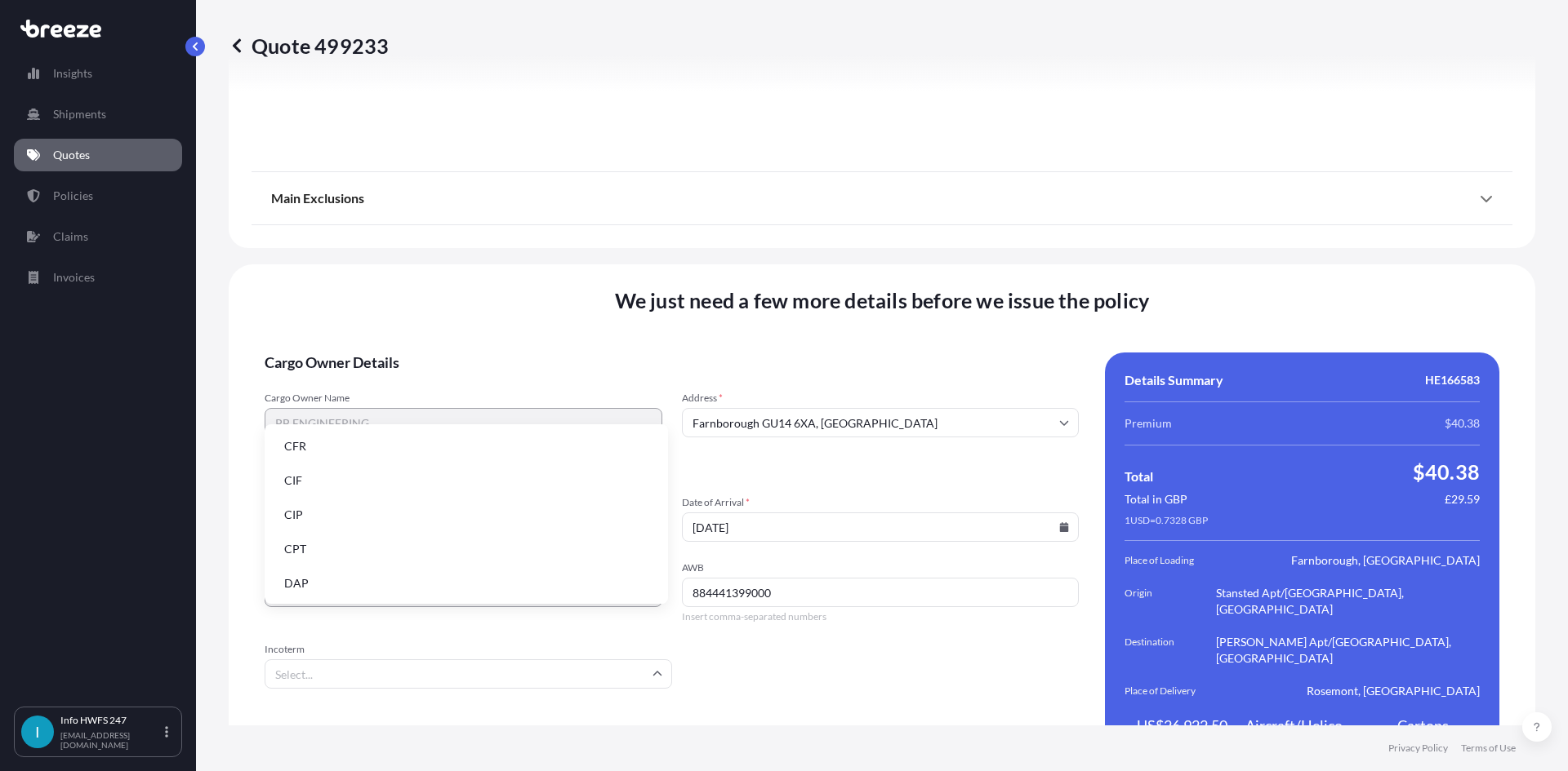
click at [440, 659] on input "Incoterm" at bounding box center [469, 674] width 407 height 30
click at [355, 579] on li "DAP" at bounding box center [466, 584] width 390 height 31
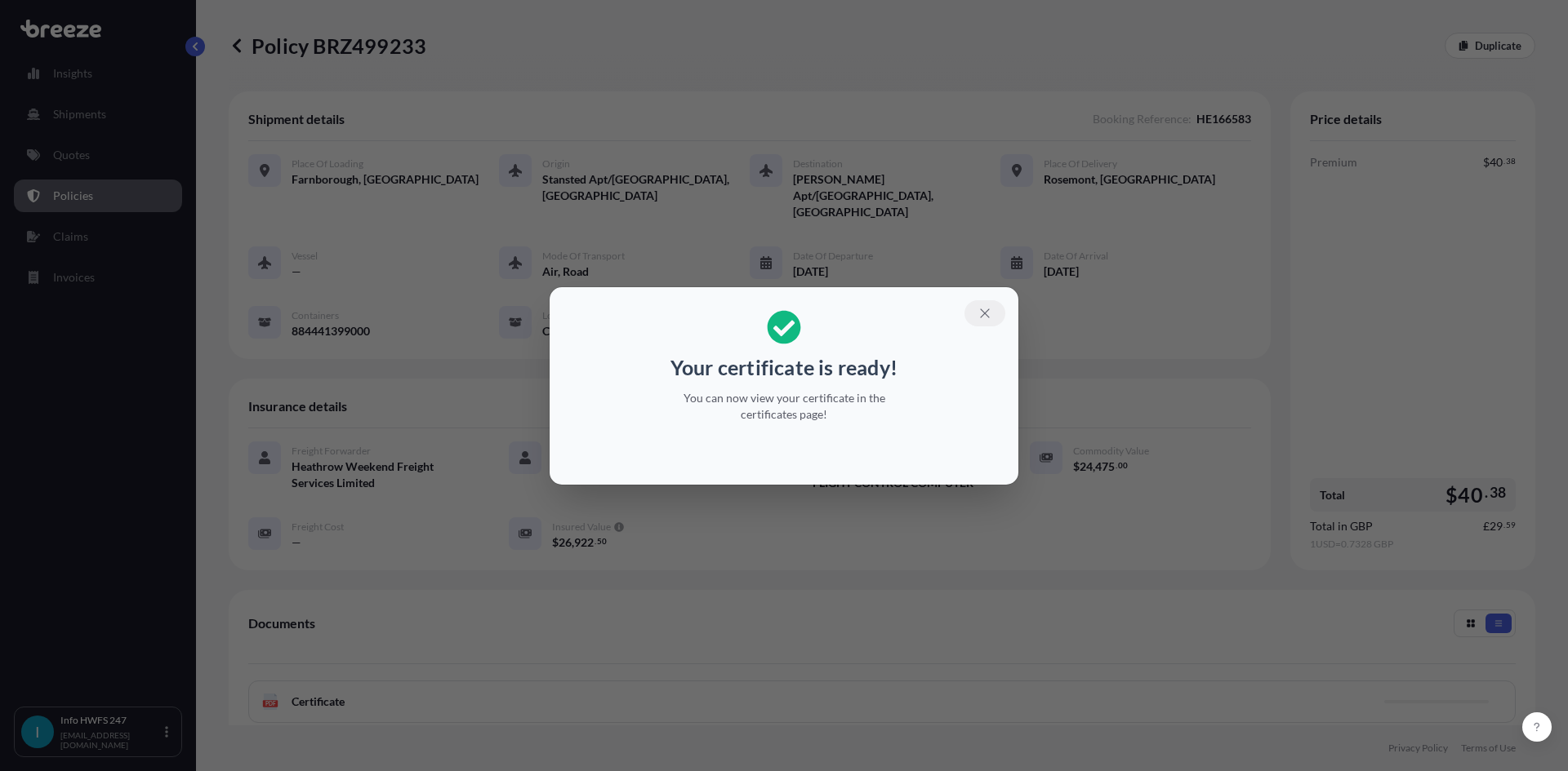
click at [986, 308] on icon "button" at bounding box center [985, 313] width 14 height 14
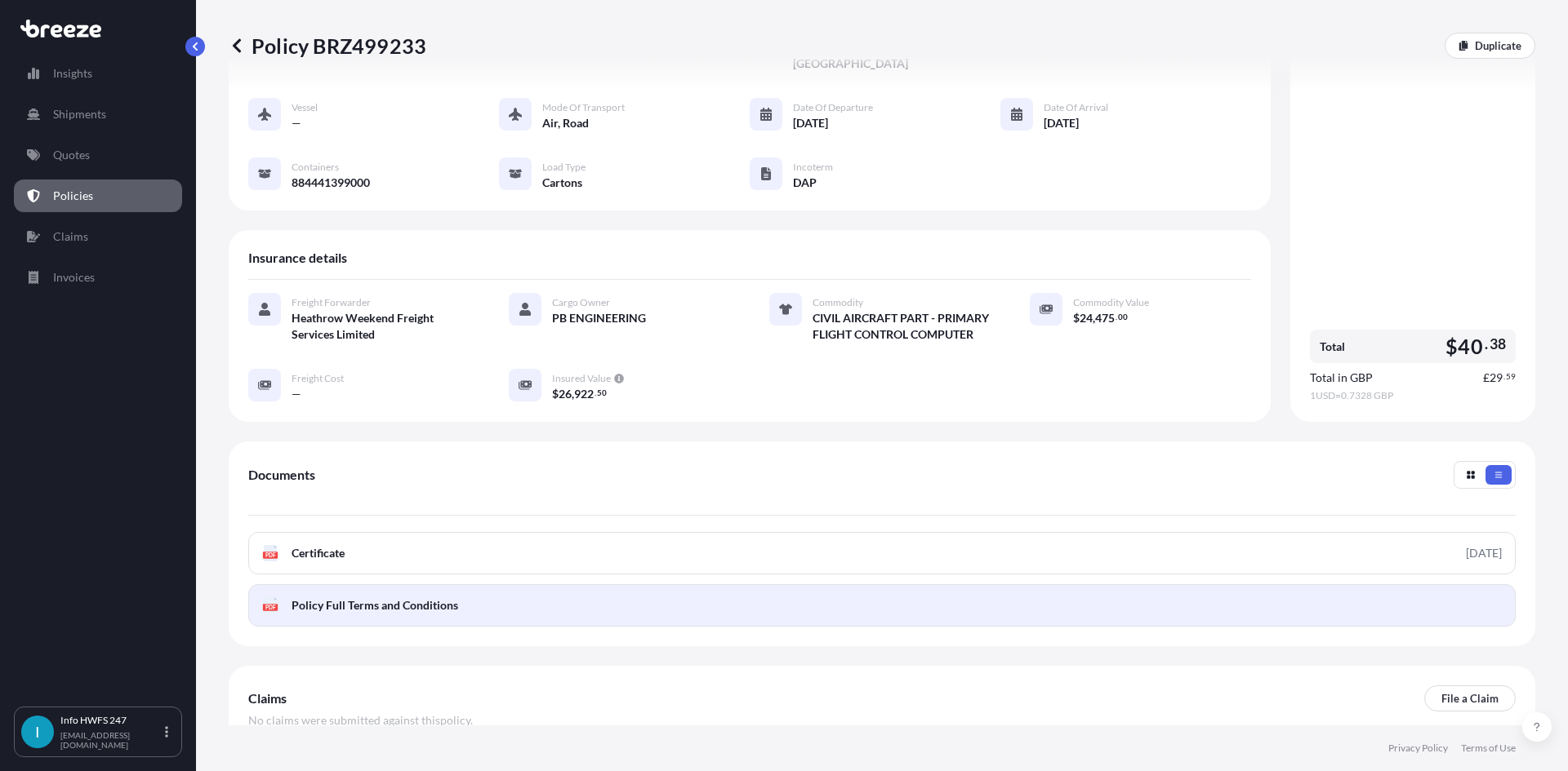
scroll to position [163, 0]
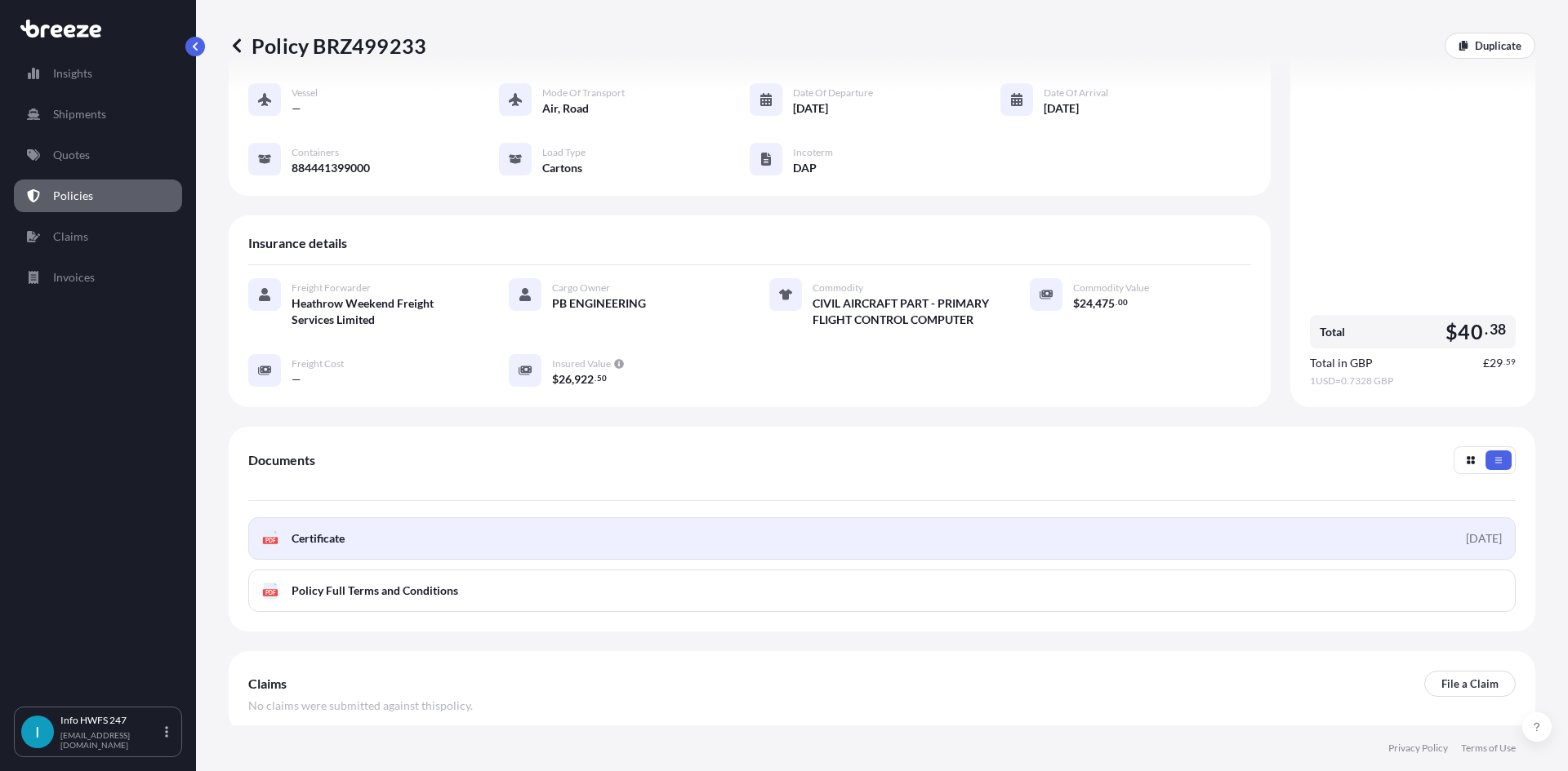
click at [1118, 526] on link "PDF Certificate [DATE]" at bounding box center [881, 538] width 1267 height 42
